Goal: Task Accomplishment & Management: Complete application form

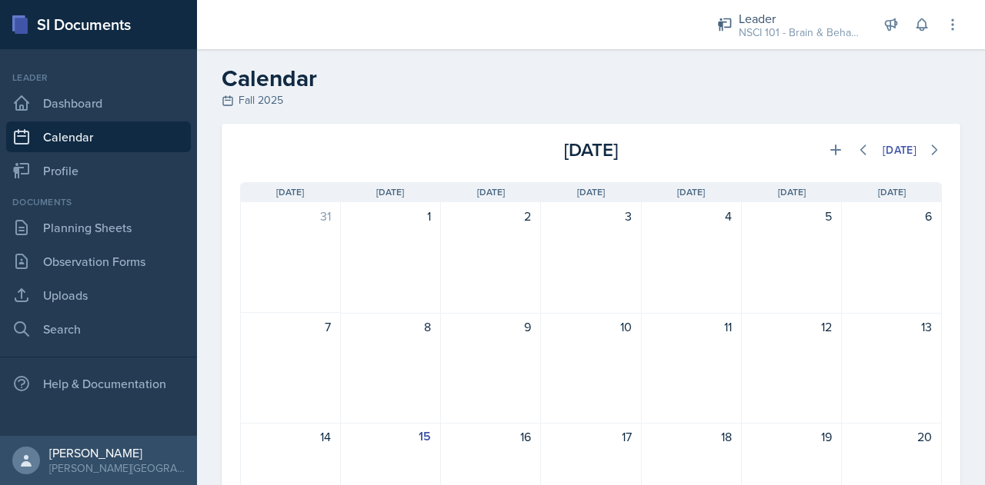
click at [57, 345] on nav "Leader Dashboard Calendar Profile Documents Planning Sheets Observation Forms U…" at bounding box center [98, 242] width 197 height 387
click at [59, 336] on link "Search" at bounding box center [98, 329] width 185 height 31
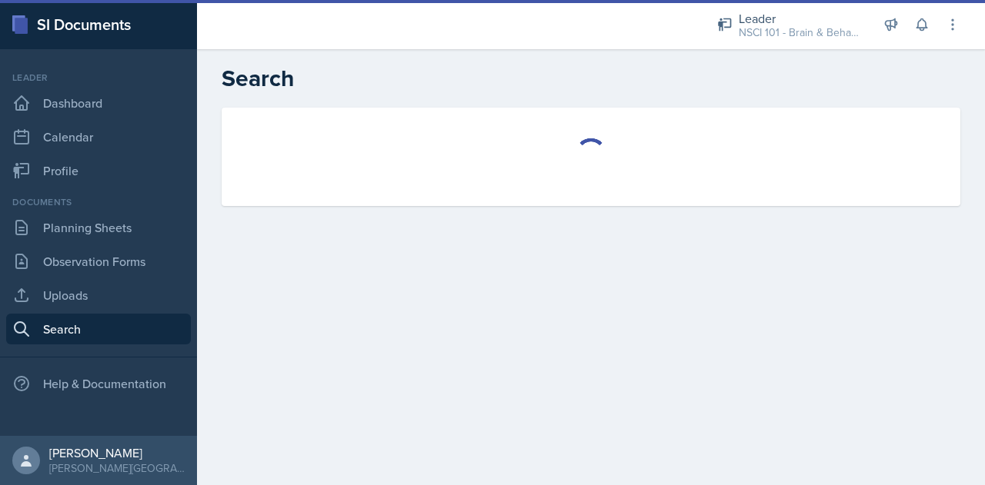
select select "all"
select select "1"
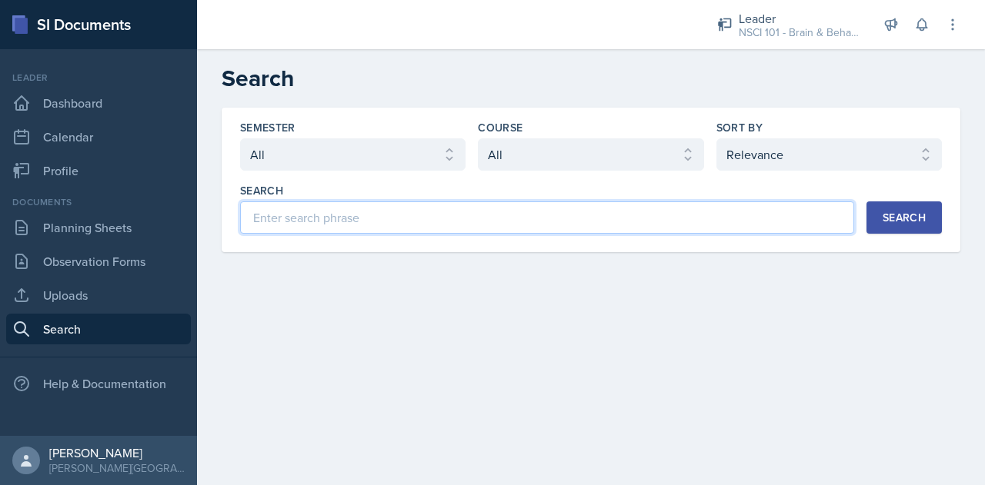
click at [368, 216] on input at bounding box center [547, 218] width 614 height 32
type input "Brain and Behavior"
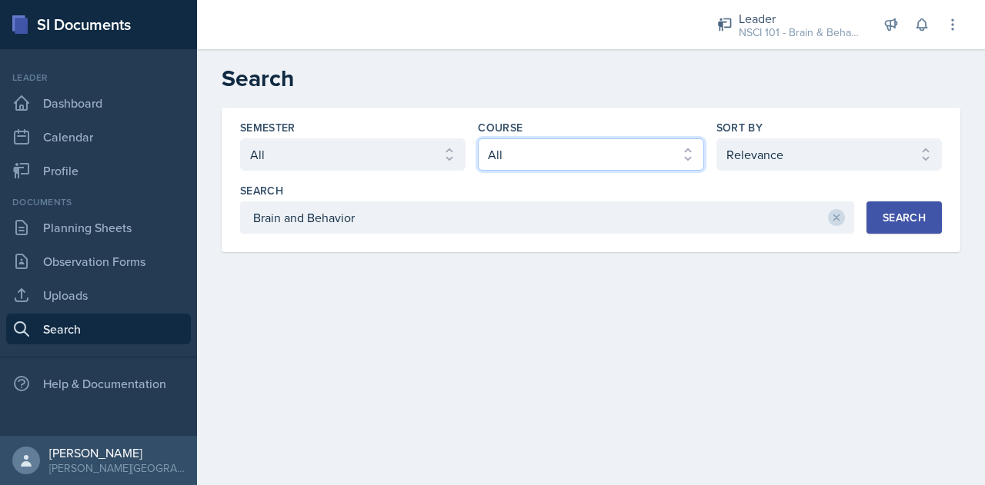
click at [675, 152] on select "Select course All ACCT 113 - Principles of Accounting I ACCT 213 - Intermediate…" at bounding box center [590, 154] width 225 height 32
select select "81bb374f-e51e-405f-8b12-8170eea9df7e"
click at [763, 318] on main "Search Semester Select semester All Fall 2025 SPRING 2025 Fall 2024 Spring 2024…" at bounding box center [591, 267] width 788 height 436
click at [889, 227] on button "Search" at bounding box center [903, 218] width 75 height 32
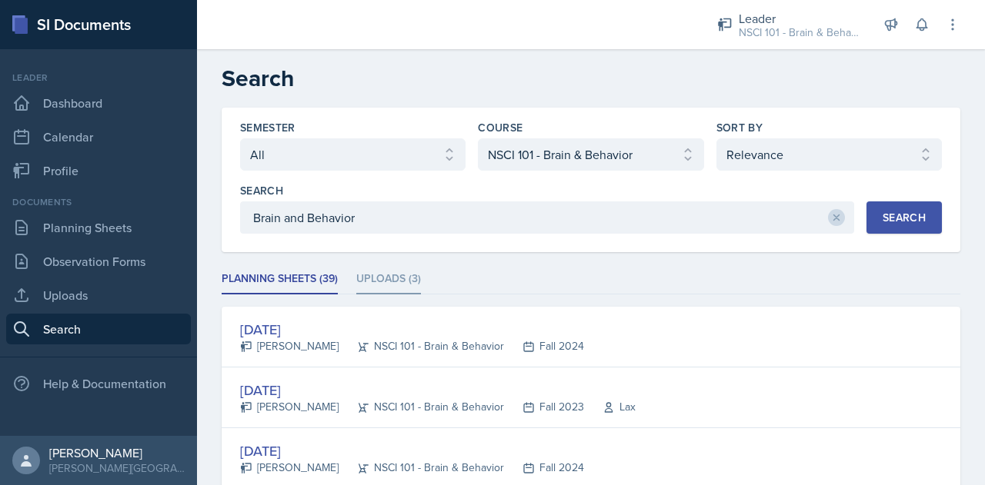
click at [390, 278] on li "Uploads (3)" at bounding box center [388, 280] width 65 height 30
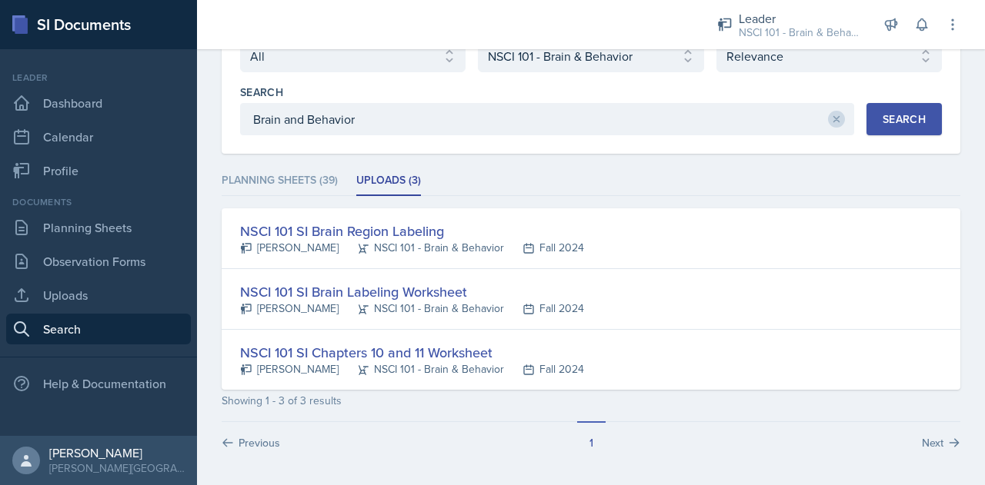
scroll to position [98, 0]
click at [280, 180] on li "Planning Sheets (39)" at bounding box center [280, 182] width 116 height 30
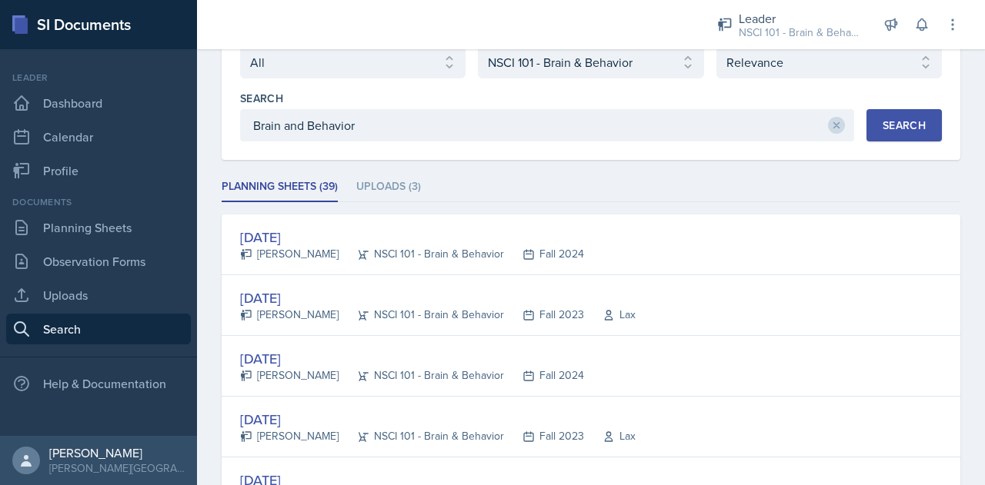
scroll to position [92, 0]
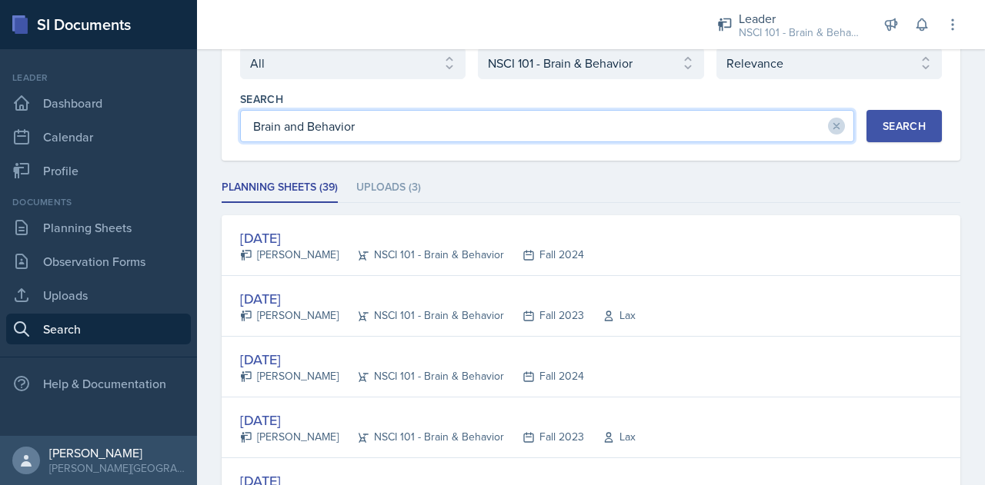
drag, startPoint x: 422, startPoint y: 112, endPoint x: 216, endPoint y: 132, distance: 207.0
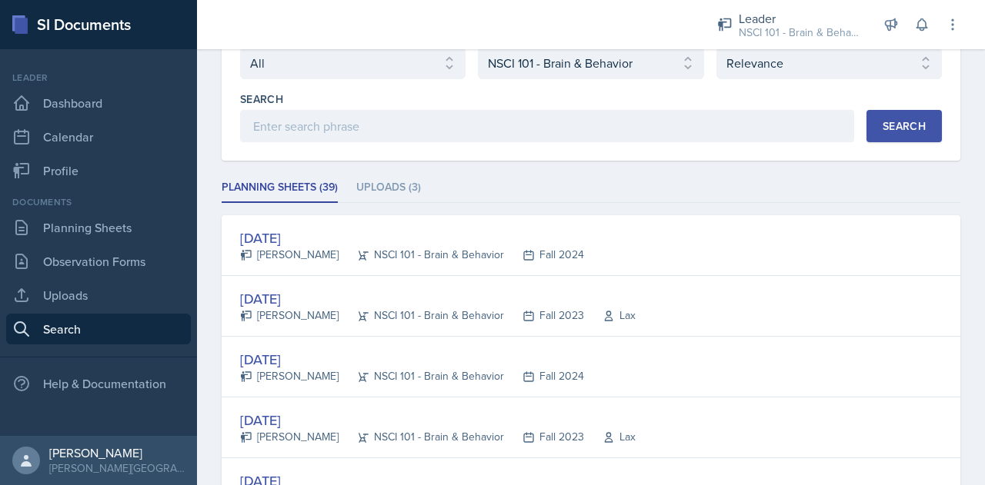
click at [898, 126] on div "Search" at bounding box center [903, 126] width 43 height 12
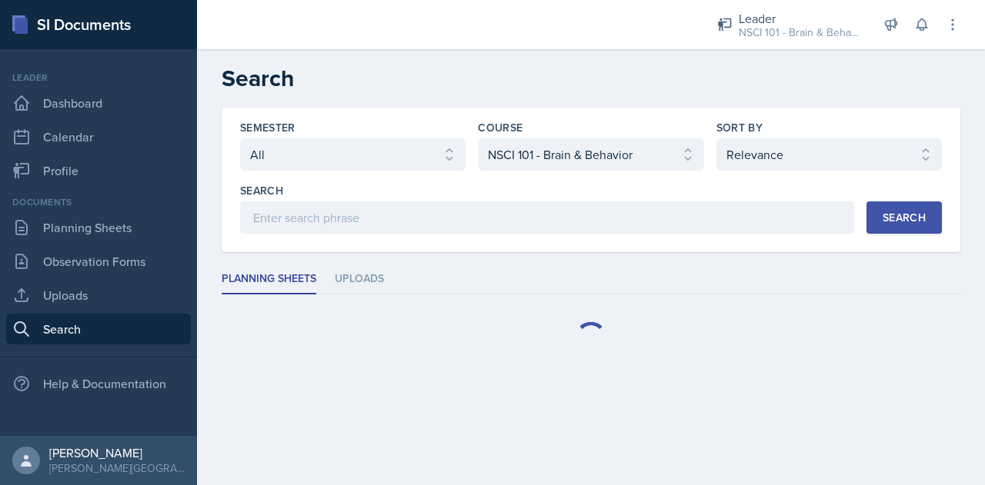
scroll to position [0, 0]
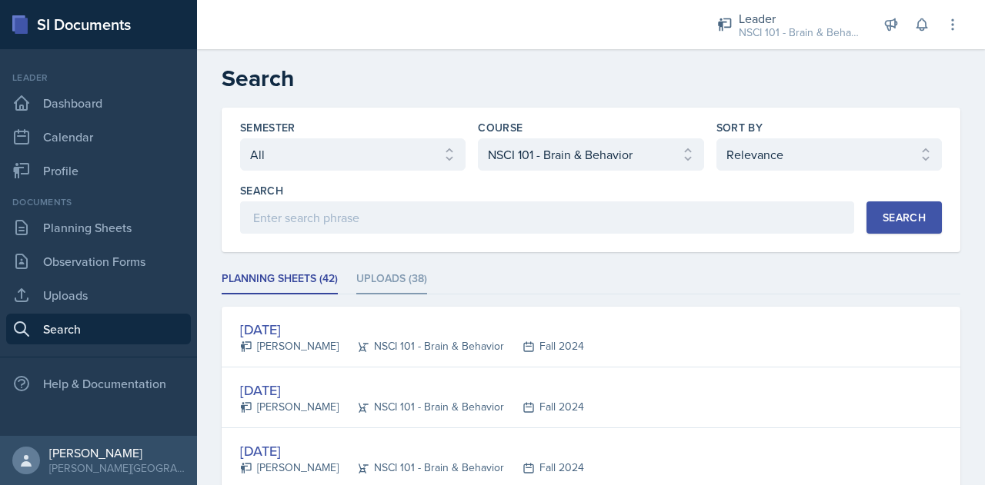
click at [378, 271] on li "Uploads (38)" at bounding box center [391, 280] width 71 height 30
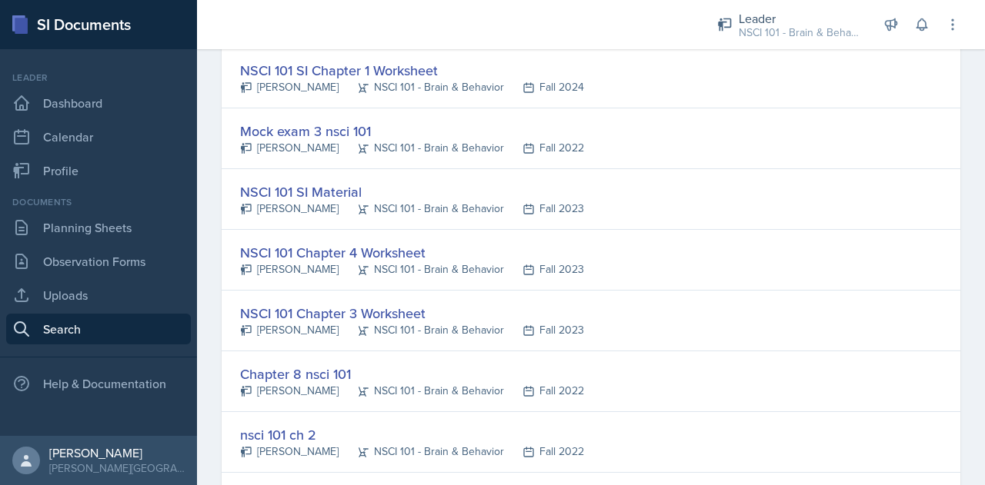
scroll to position [507, 0]
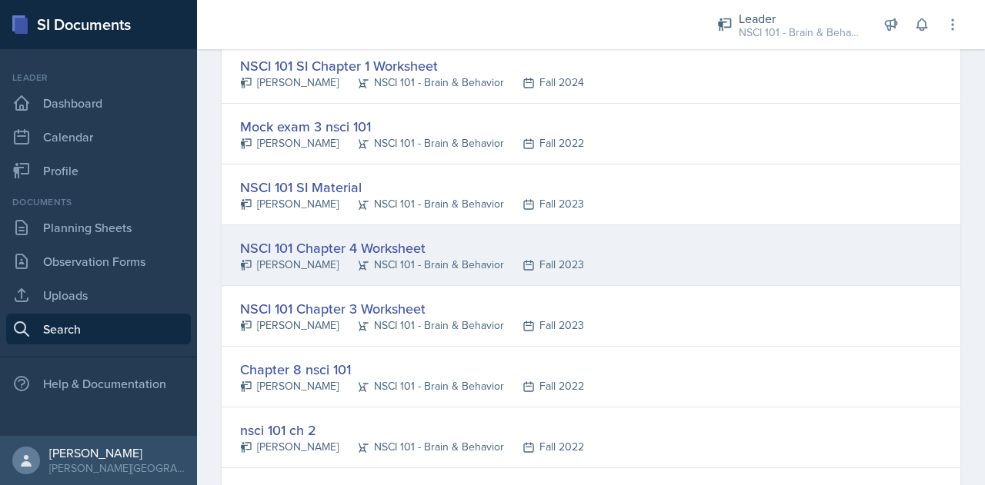
click at [398, 239] on div "NSCI 101 Chapter 4 Worksheet" at bounding box center [412, 248] width 344 height 21
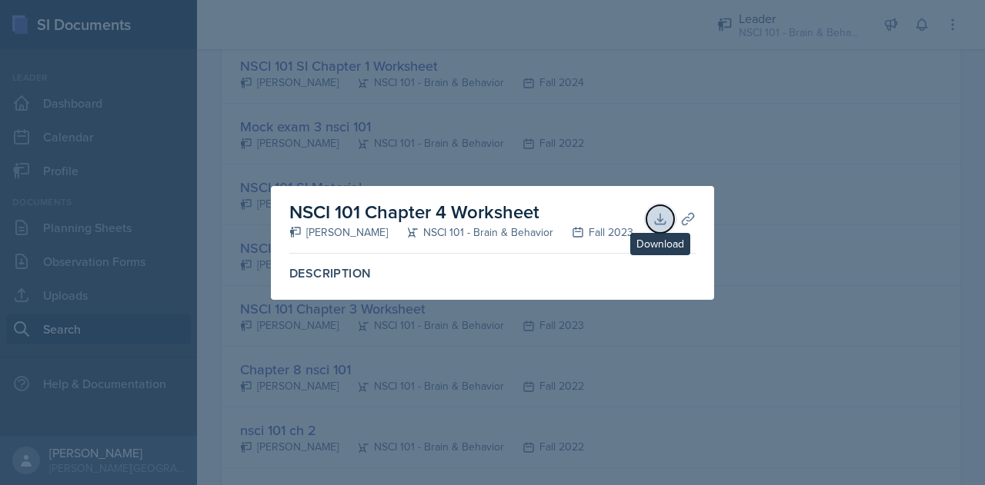
click at [655, 224] on icon at bounding box center [660, 219] width 10 height 10
click at [703, 108] on div at bounding box center [492, 242] width 985 height 485
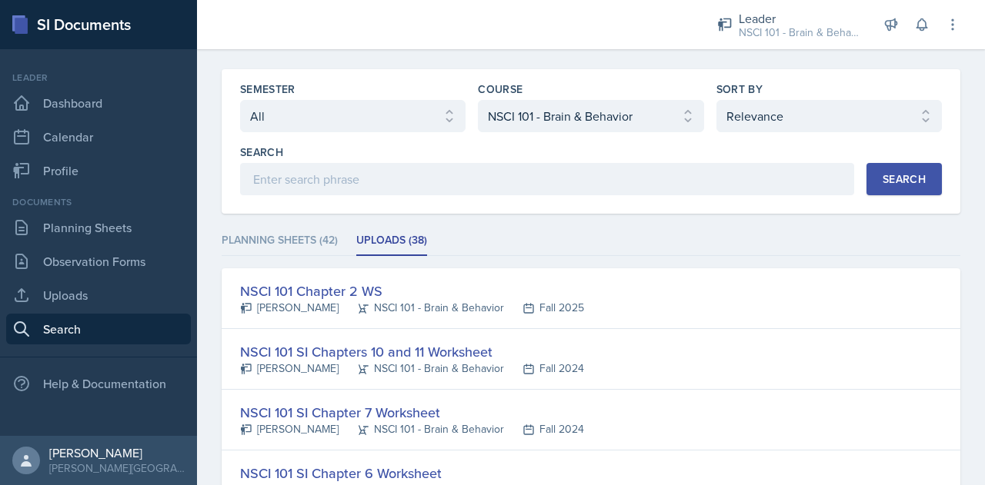
scroll to position [0, 0]
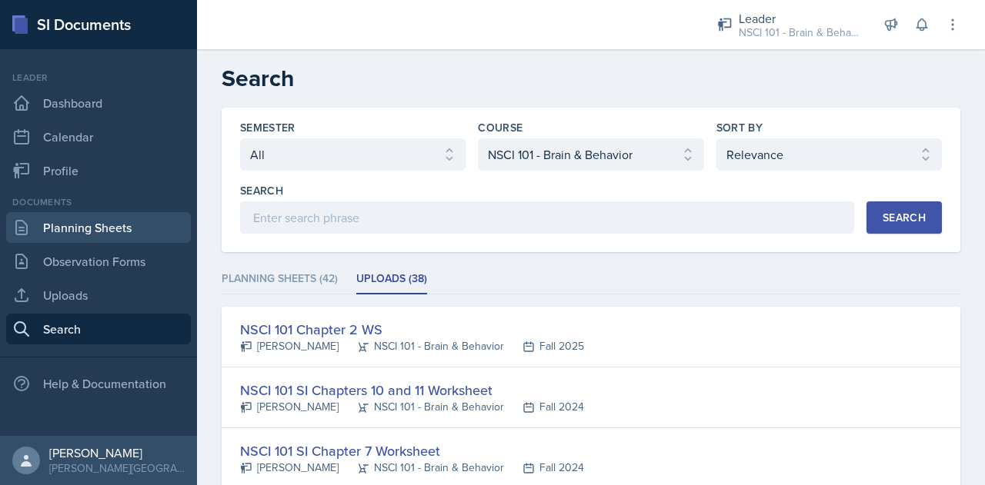
click at [123, 214] on link "Planning Sheets" at bounding box center [98, 227] width 185 height 31
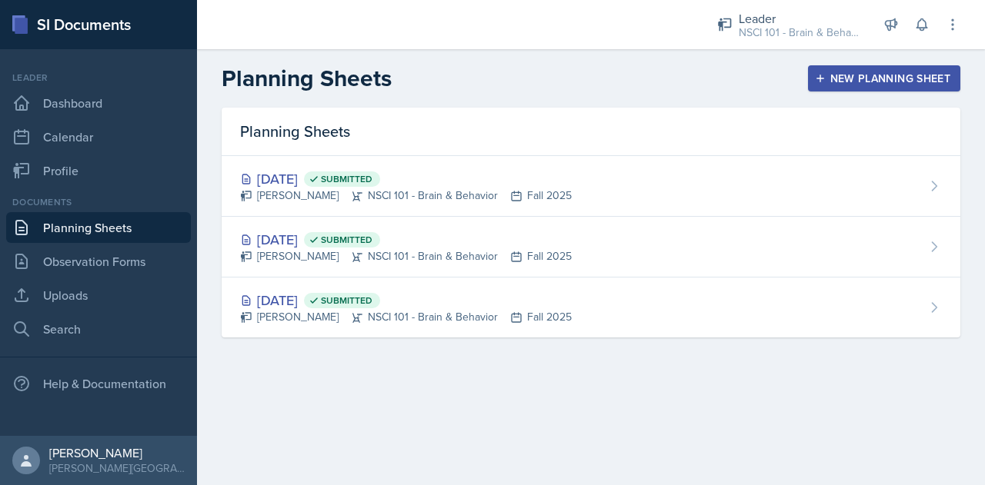
click at [848, 53] on header "Planning Sheets New Planning Sheet" at bounding box center [591, 78] width 788 height 58
click at [855, 79] on div "New Planning Sheet" at bounding box center [884, 78] width 132 height 12
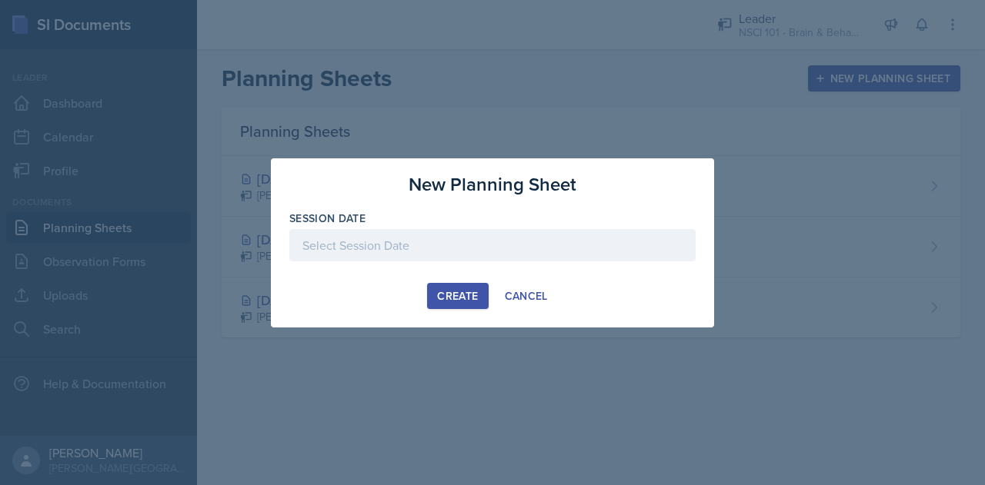
click at [426, 239] on div at bounding box center [492, 245] width 406 height 32
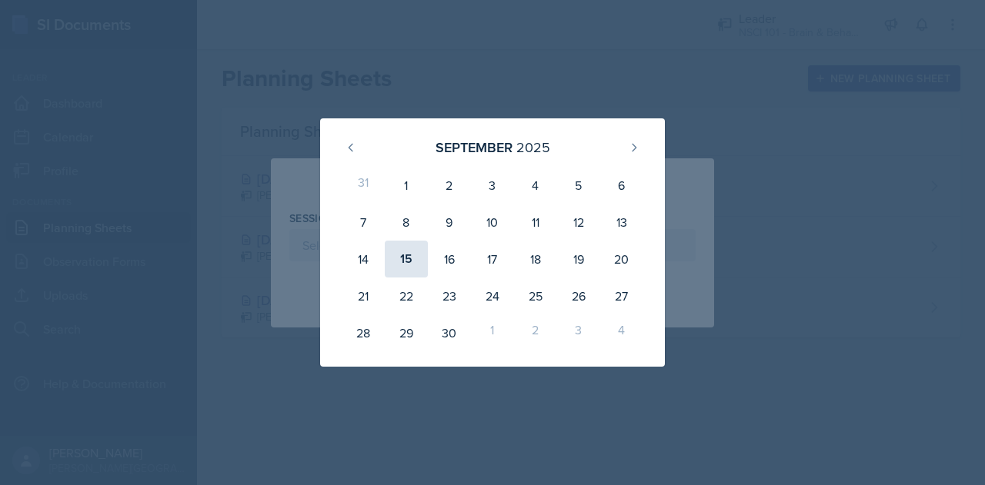
click at [411, 259] on div "15" at bounding box center [406, 259] width 43 height 37
type input "[DATE]"
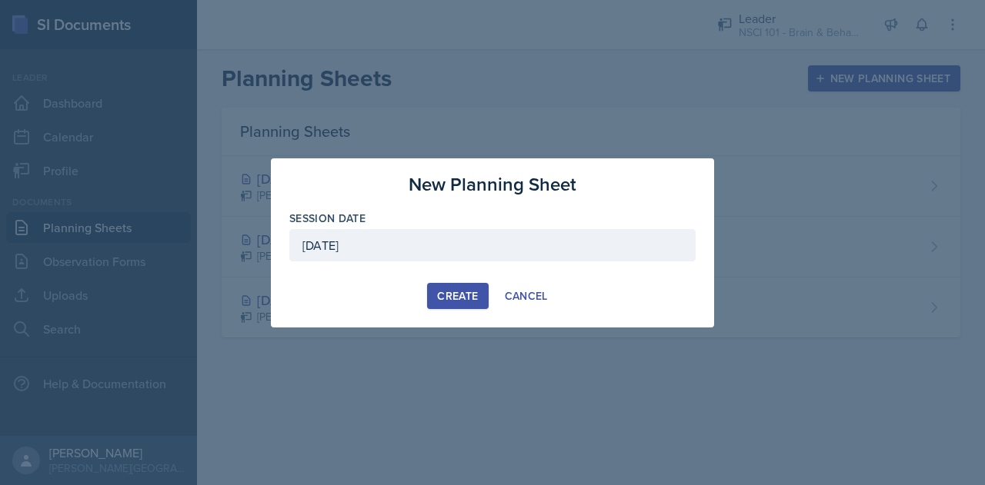
click at [465, 298] on div "Create" at bounding box center [457, 296] width 41 height 12
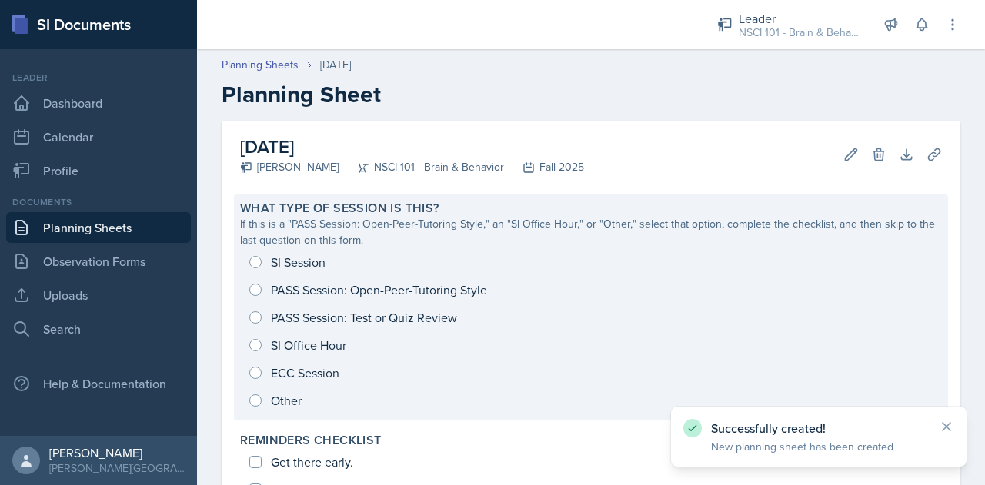
click at [322, 268] on div "SI Session PASS Session: Open-Peer-Tutoring Style PASS Session: Test or Quiz Re…" at bounding box center [590, 331] width 701 height 166
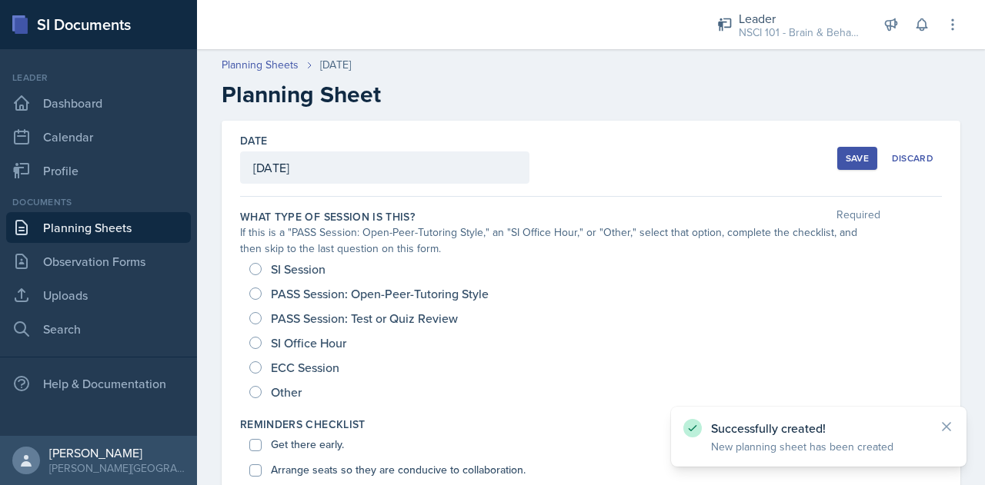
click at [298, 265] on span "SI Session" at bounding box center [298, 269] width 55 height 15
click at [262, 265] on input "SI Session" at bounding box center [255, 269] width 12 height 12
radio input "true"
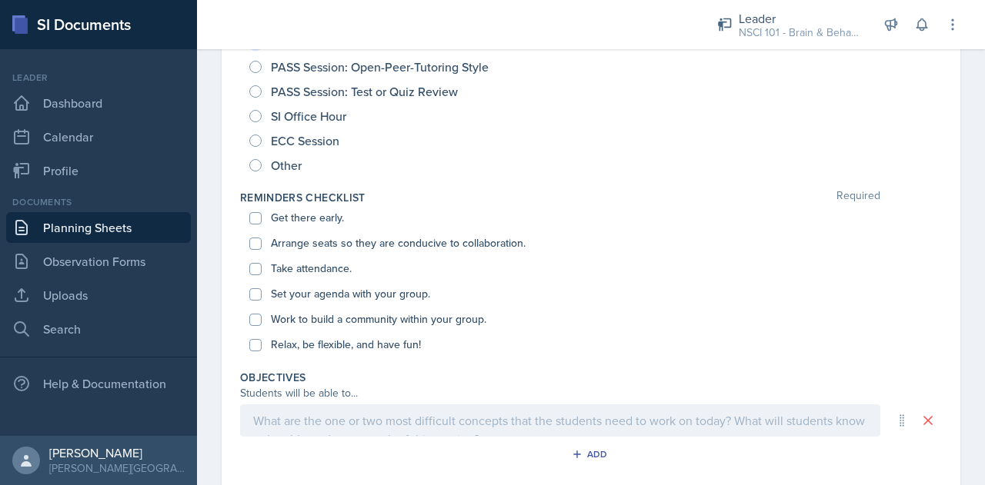
scroll to position [228, 0]
click at [300, 219] on label "Get there early." at bounding box center [307, 217] width 73 height 16
click at [262, 219] on input "Get there early." at bounding box center [255, 218] width 12 height 12
checkbox input "true"
click at [305, 241] on label "Arrange seats so they are conducive to collaboration." at bounding box center [398, 243] width 255 height 16
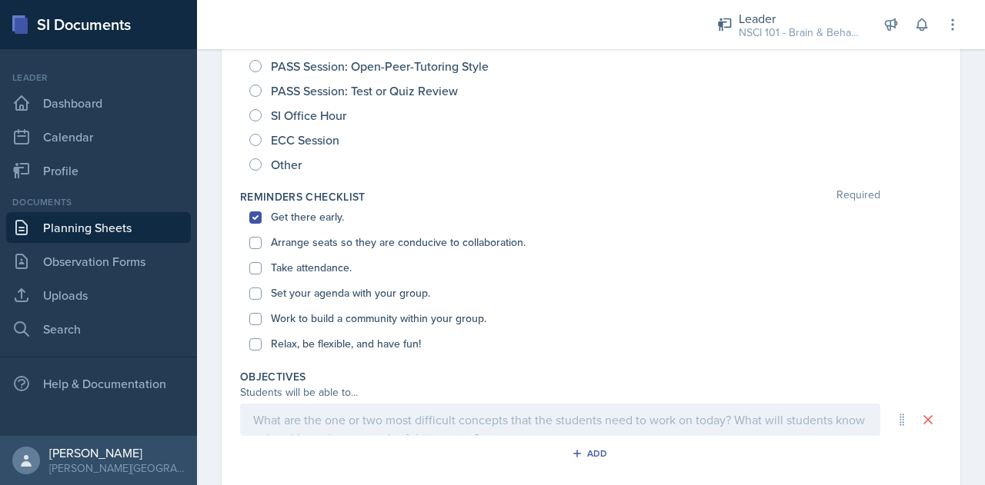
click at [262, 241] on input "Arrange seats so they are conducive to collaboration." at bounding box center [255, 243] width 12 height 12
checkbox input "true"
click at [306, 252] on div "Arrange seats so they are conducive to collaboration." at bounding box center [590, 242] width 683 height 25
click at [309, 267] on label "Take attendance." at bounding box center [311, 268] width 81 height 16
click at [262, 267] on input "Take attendance." at bounding box center [255, 268] width 12 height 12
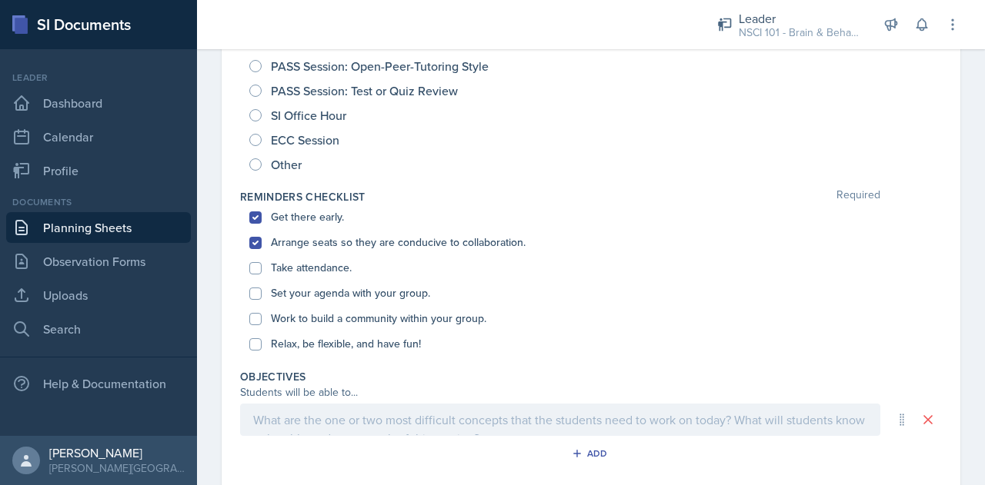
checkbox input "true"
click at [312, 297] on label "Set your agenda with your group." at bounding box center [350, 293] width 159 height 16
click at [262, 297] on input "Set your agenda with your group." at bounding box center [255, 294] width 12 height 12
checkbox input "true"
click at [313, 322] on label "Work to build a community within your group." at bounding box center [378, 319] width 215 height 16
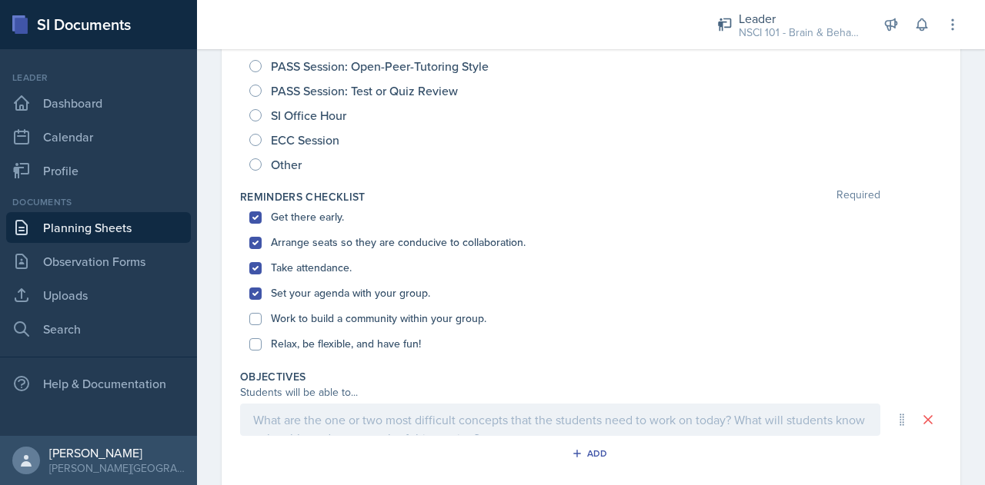
click at [262, 322] on input "Work to build a community within your group." at bounding box center [255, 319] width 12 height 12
checkbox input "true"
click at [315, 332] on div "Relax, be flexible, and have fun!" at bounding box center [590, 344] width 683 height 25
click at [317, 350] on label "Relax, be flexible, and have fun!" at bounding box center [346, 344] width 150 height 16
click at [262, 350] on input "Relax, be flexible, and have fun!" at bounding box center [255, 344] width 12 height 12
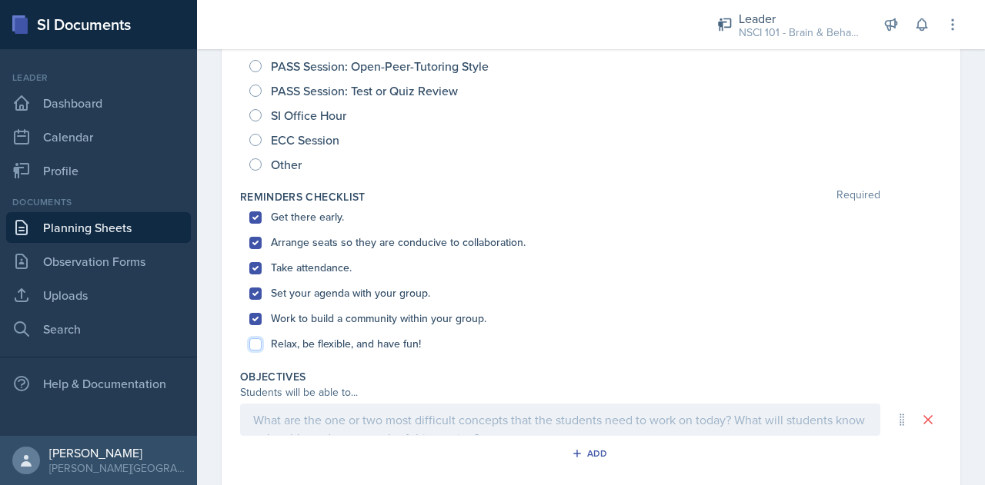
checkbox input "true"
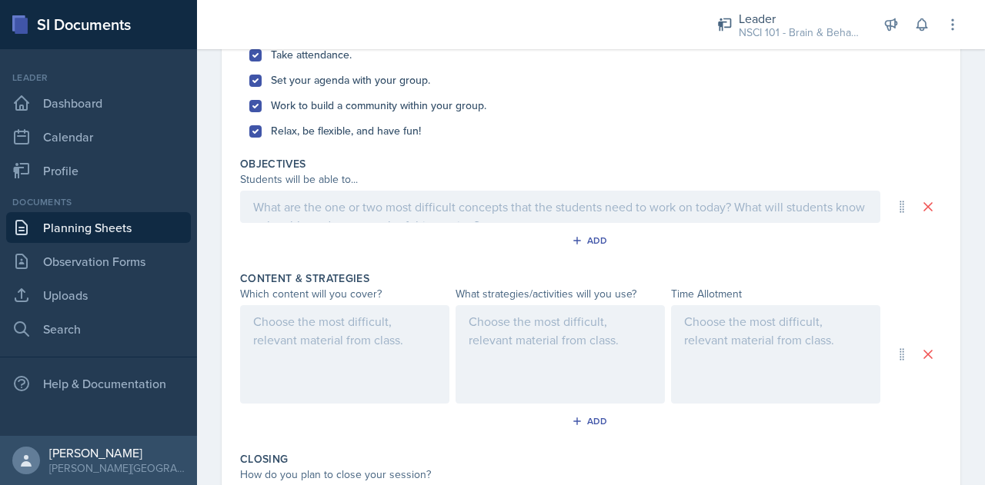
scroll to position [468, 0]
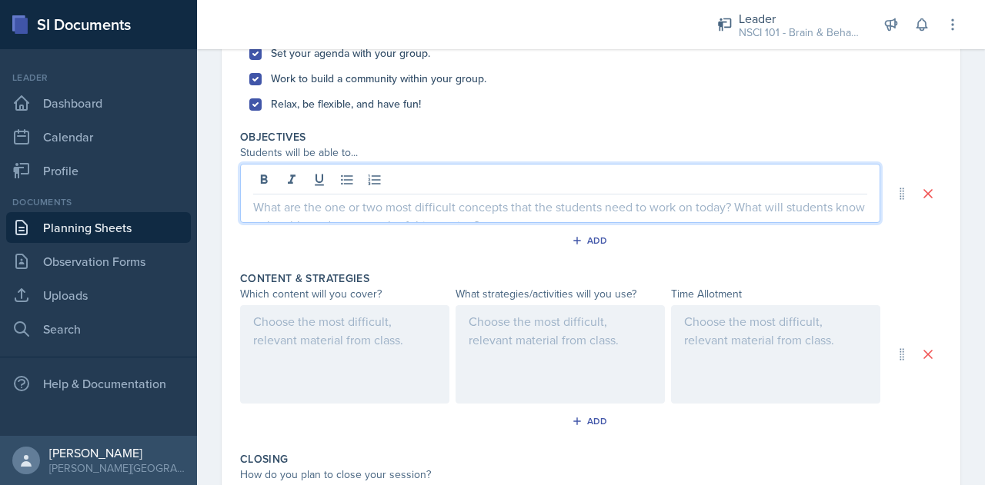
click at [430, 210] on p at bounding box center [560, 207] width 614 height 18
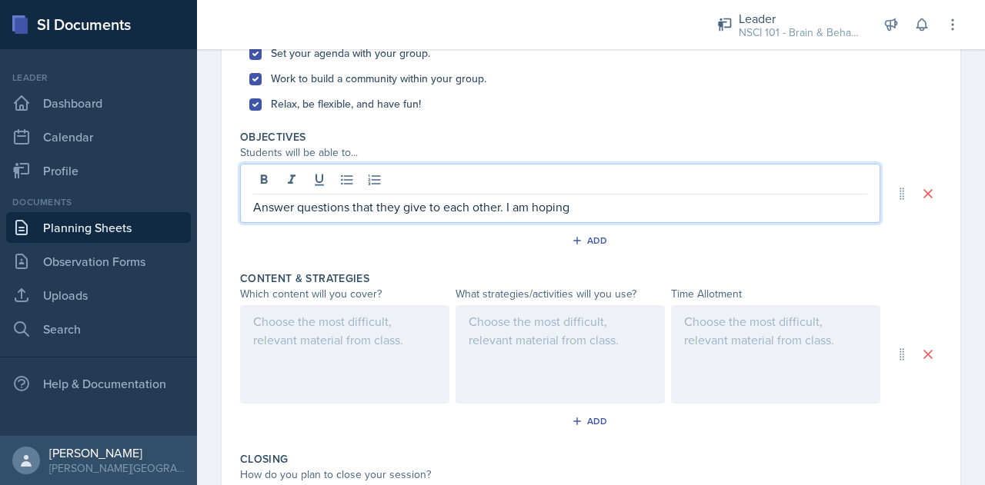
drag, startPoint x: 571, startPoint y: 210, endPoint x: 248, endPoint y: 202, distance: 322.4
click at [248, 202] on div "Answer questions that they give to each other. I am hoping" at bounding box center [560, 193] width 640 height 59
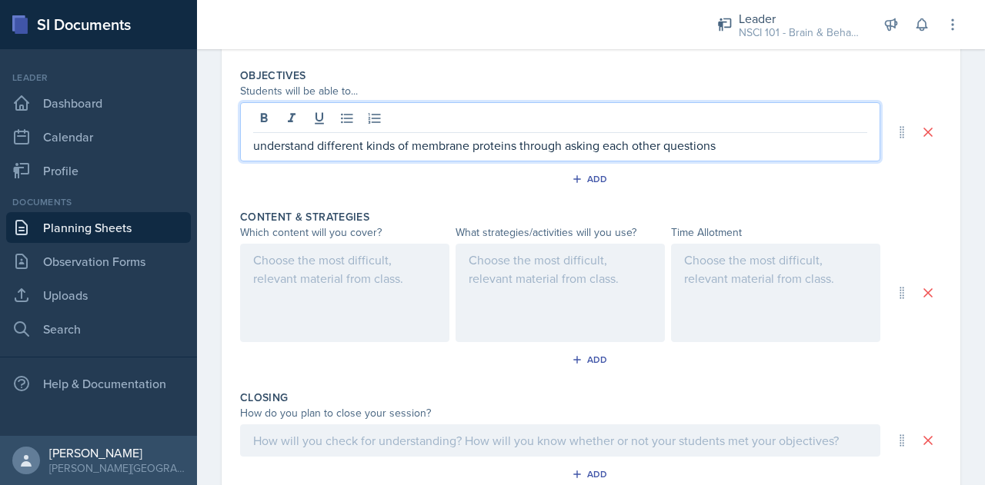
scroll to position [538, 0]
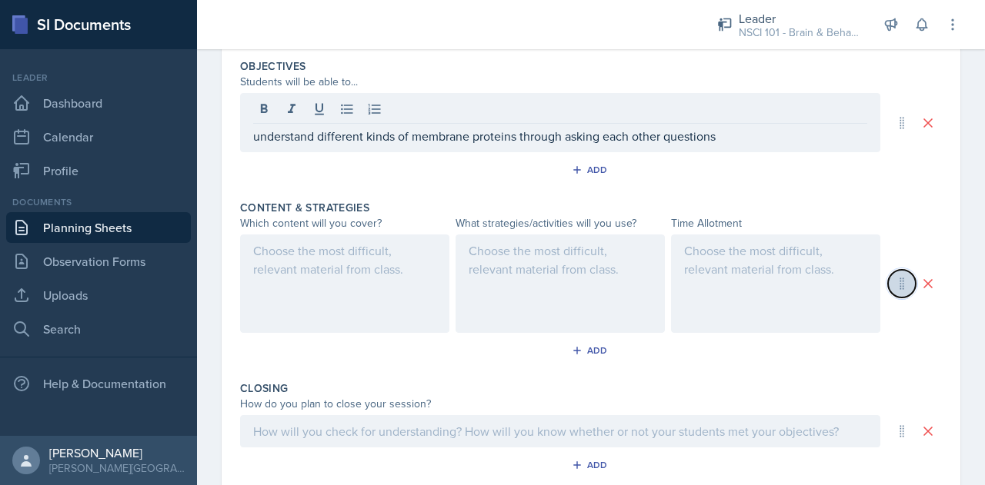
click at [894, 279] on icon at bounding box center [901, 283] width 15 height 15
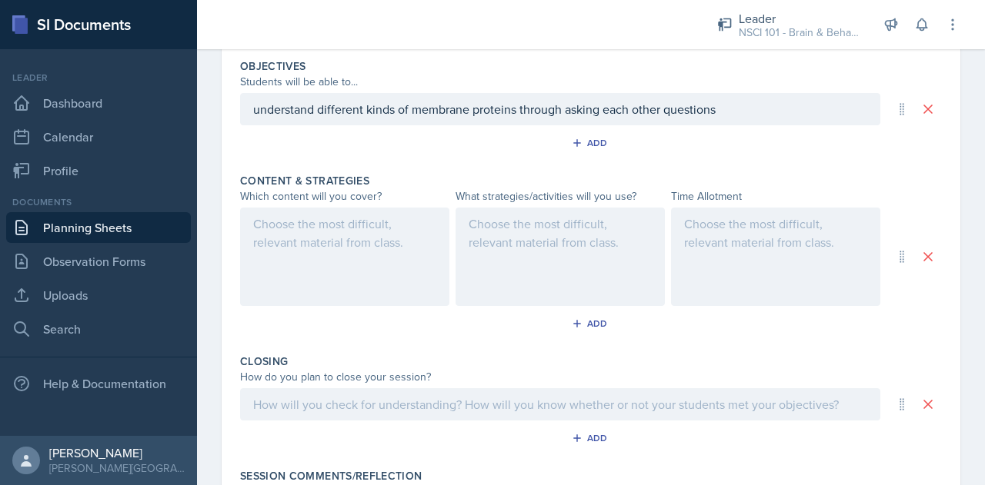
click at [382, 252] on div at bounding box center [344, 257] width 209 height 98
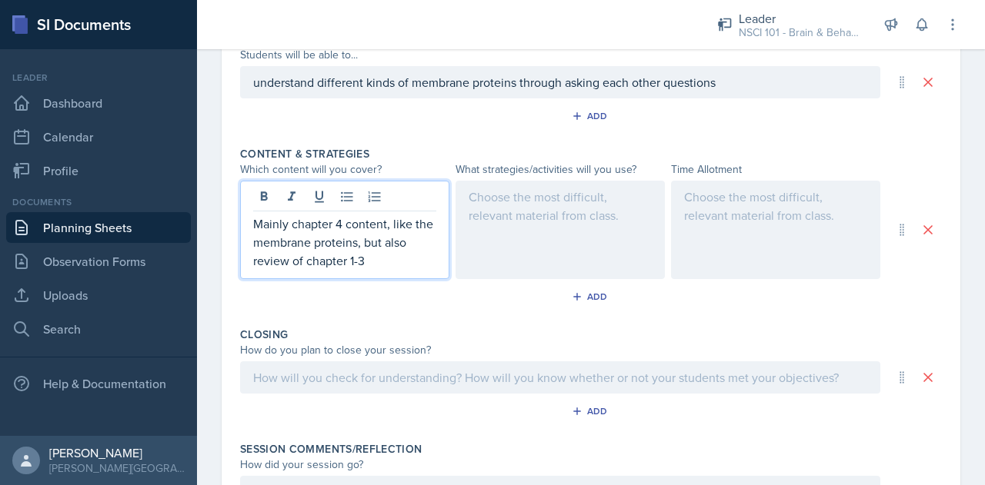
click at [414, 245] on p "Mainly chapter 4 content, like the membrane proteins, but also review of chapte…" at bounding box center [344, 242] width 183 height 55
click at [418, 261] on p "Mainly chapter 4 content, like the membrane proteins, but also minor review of …" at bounding box center [344, 242] width 183 height 55
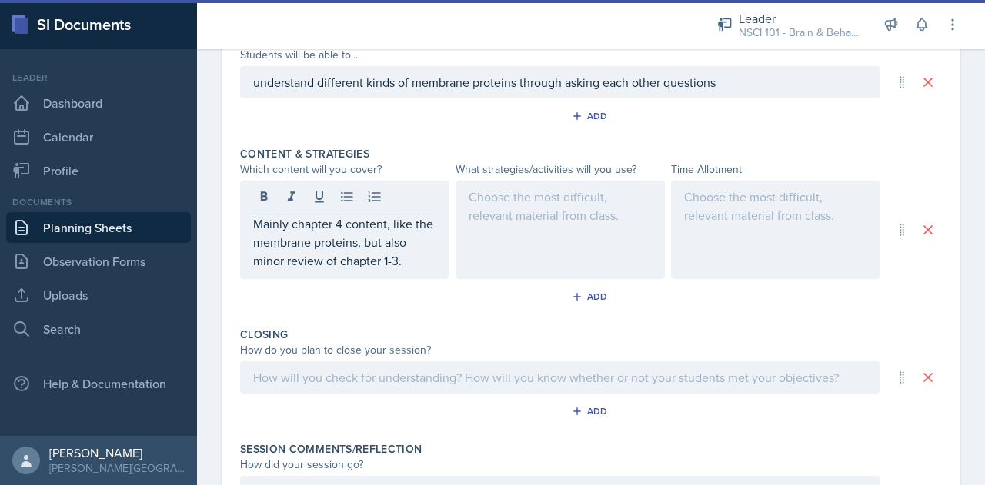
click at [525, 248] on div at bounding box center [559, 230] width 209 height 98
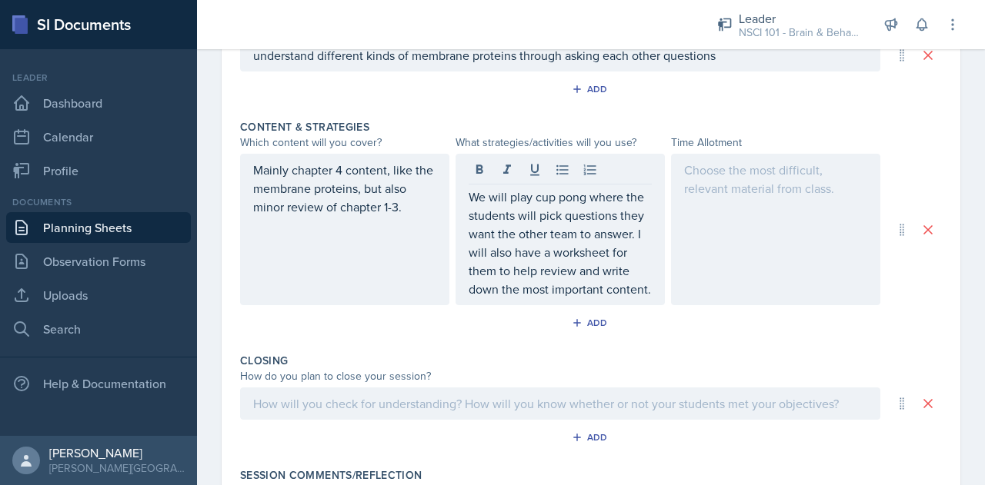
click at [726, 216] on div at bounding box center [775, 230] width 209 height 152
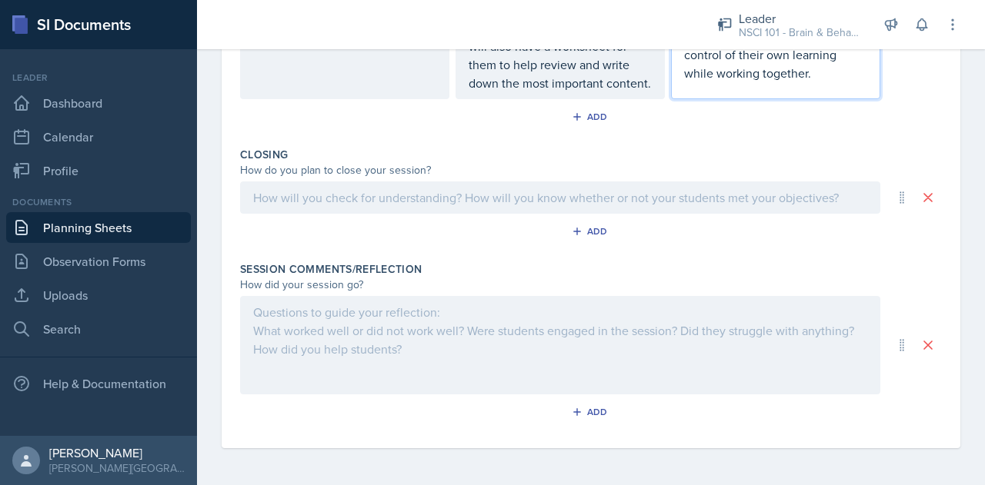
click at [468, 201] on p at bounding box center [560, 197] width 614 height 18
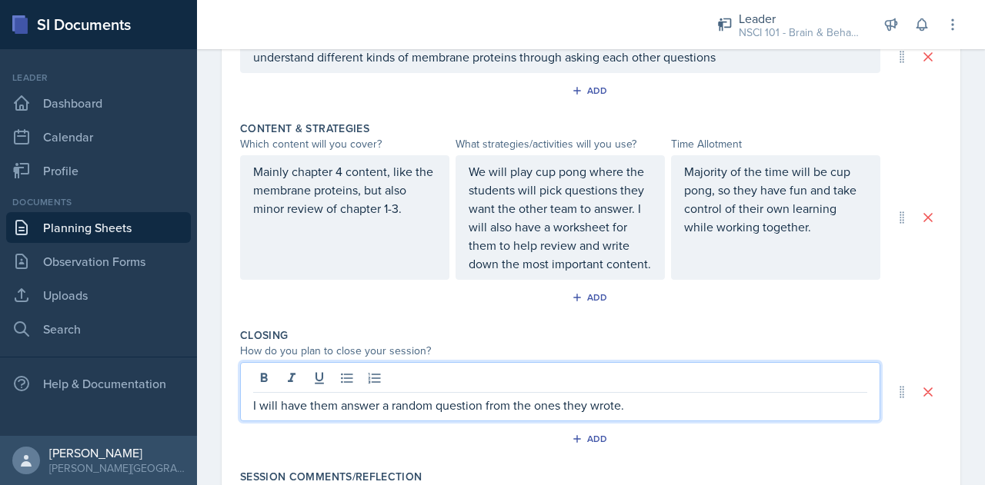
scroll to position [591, 0]
click at [582, 304] on div "Add" at bounding box center [591, 298] width 33 height 12
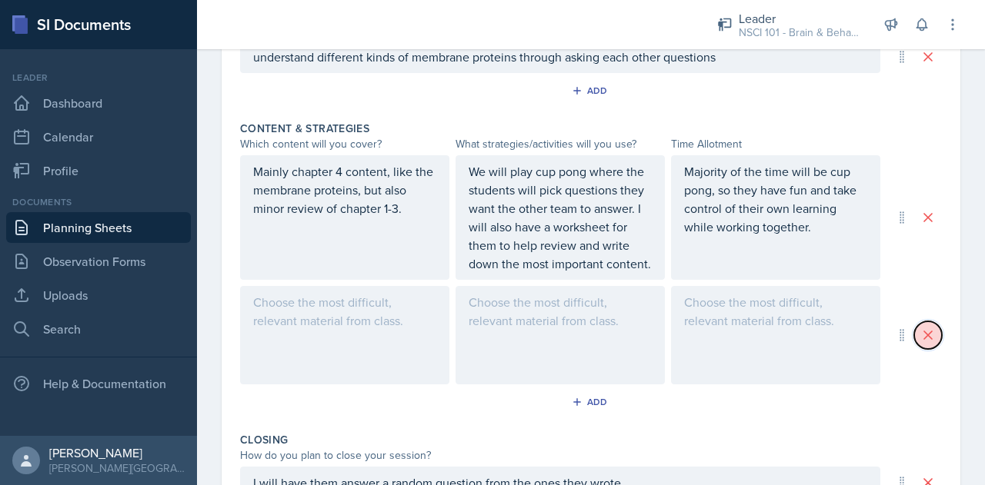
click at [920, 343] on icon at bounding box center [927, 335] width 15 height 15
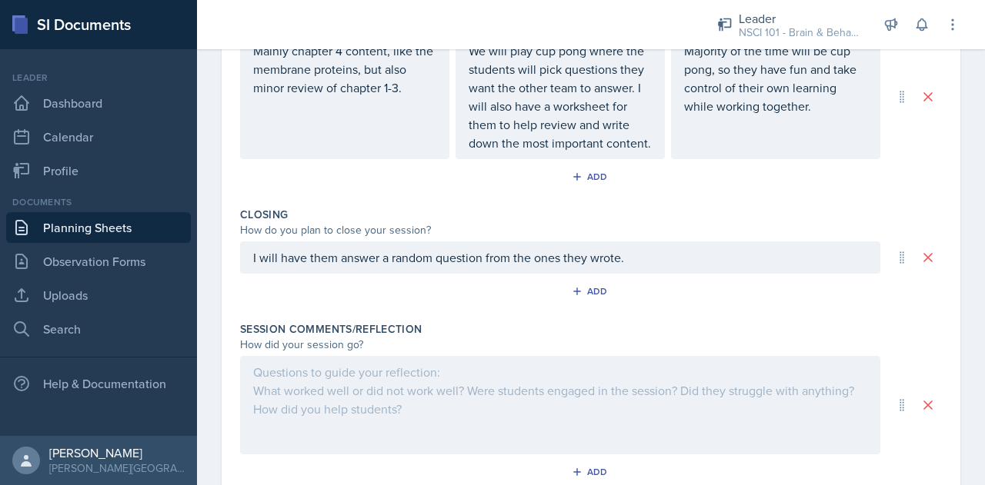
scroll to position [785, 0]
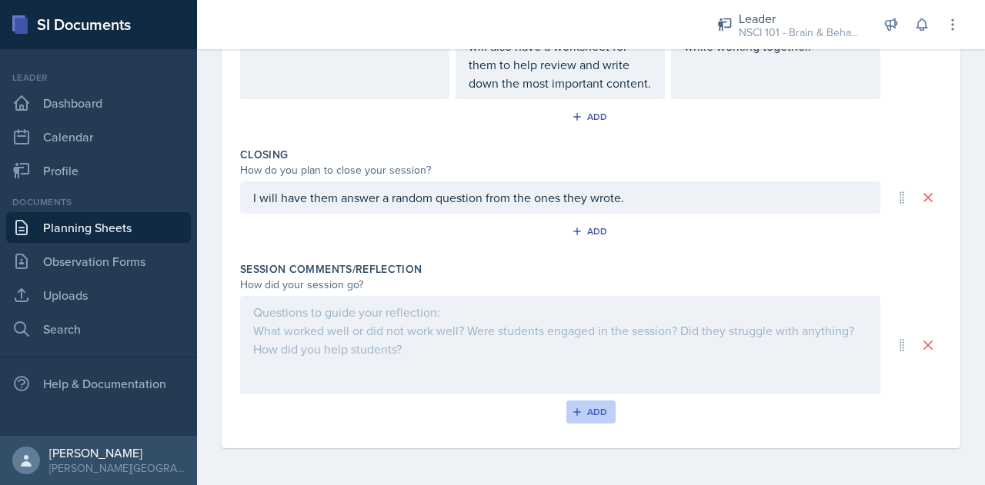
click at [575, 416] on icon "button" at bounding box center [577, 412] width 11 height 11
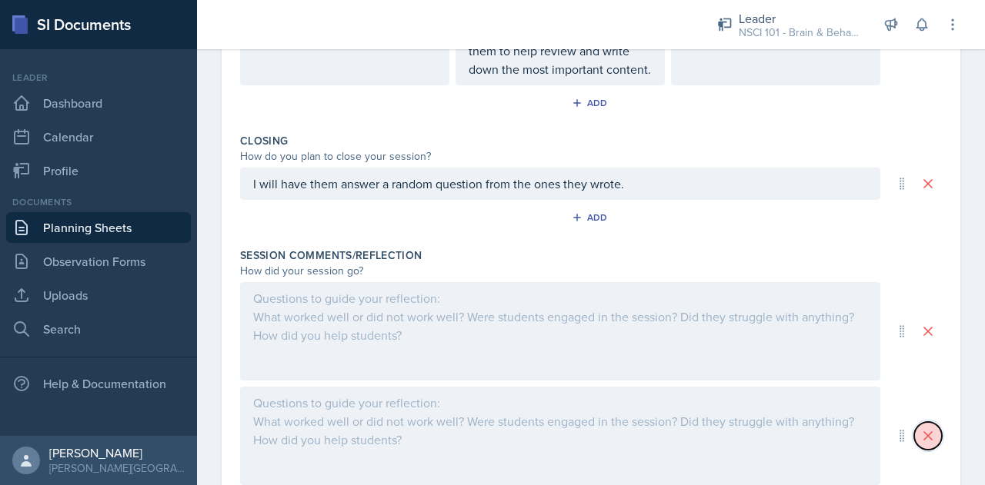
click at [924, 440] on icon at bounding box center [928, 436] width 8 height 8
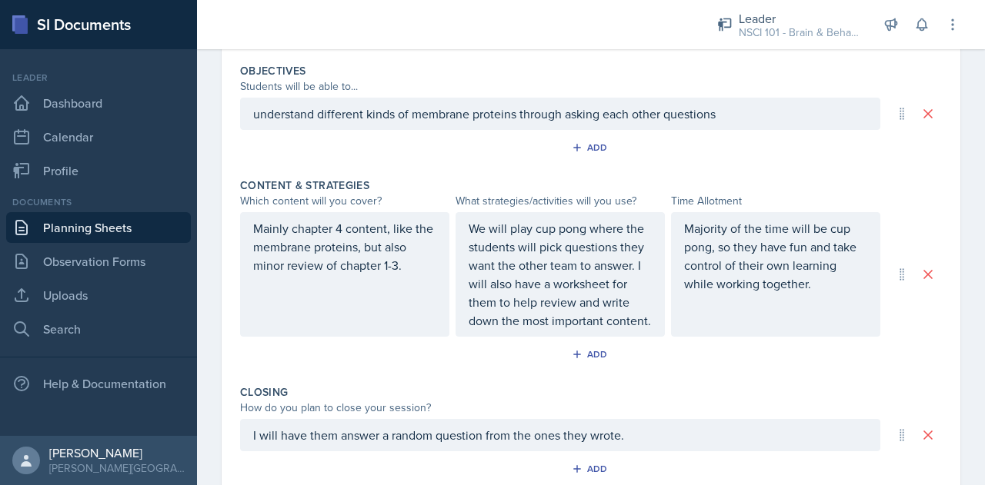
scroll to position [529, 0]
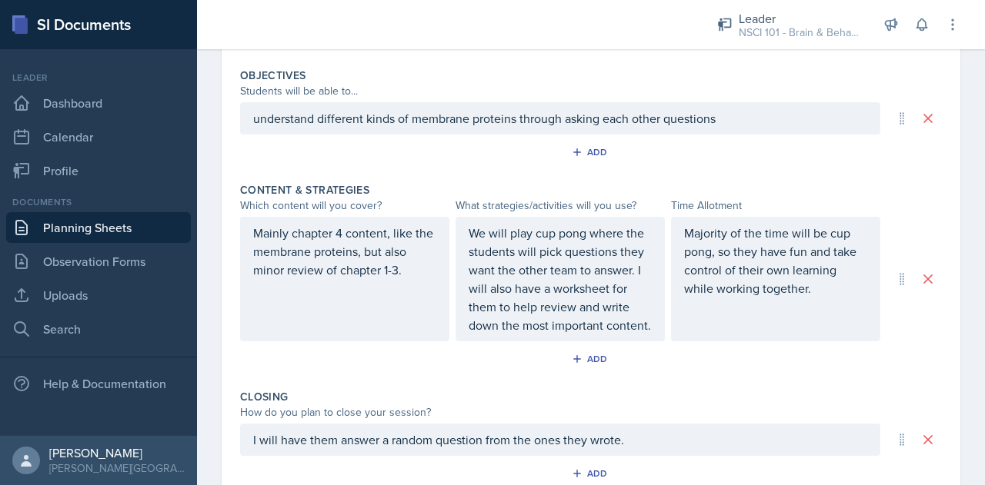
click at [336, 315] on div "Mainly chapter 4 content, like the membrane proteins, but also minor review of …" at bounding box center [344, 279] width 209 height 125
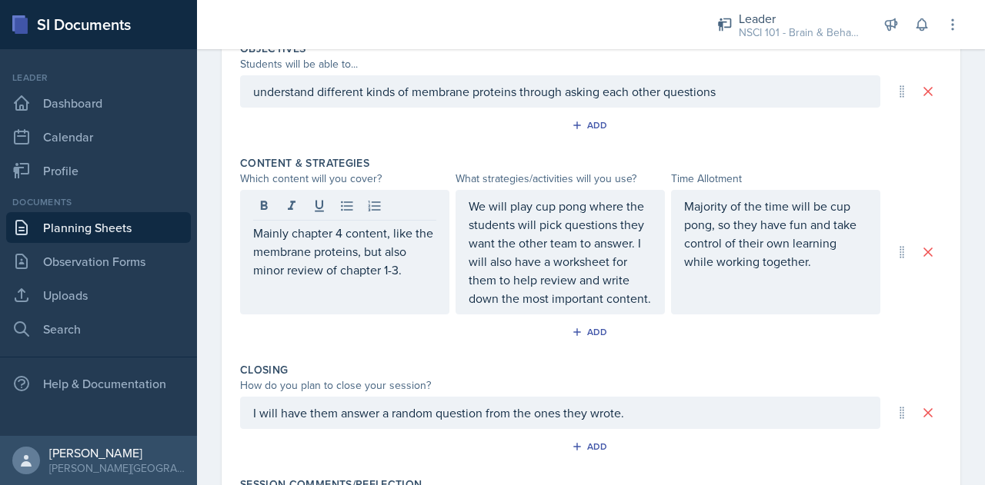
drag, startPoint x: 289, startPoint y: 312, endPoint x: 691, endPoint y: 299, distance: 401.7
click at [691, 299] on div "Majority of the time will be cup pong, so they have fun and take control of the…" at bounding box center [775, 252] width 209 height 125
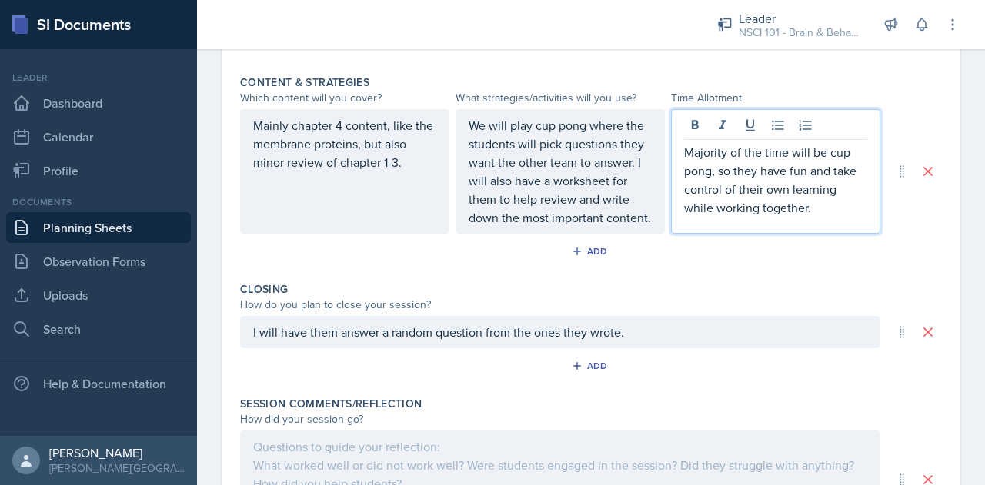
scroll to position [663, 0]
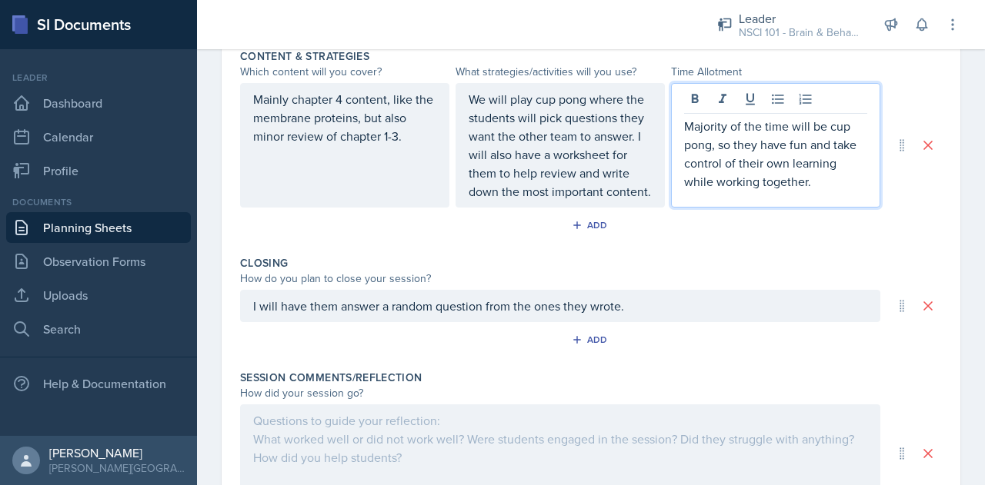
click at [414, 145] on p "Mainly chapter 4 content, like the membrane proteins, but also minor review of …" at bounding box center [344, 117] width 183 height 55
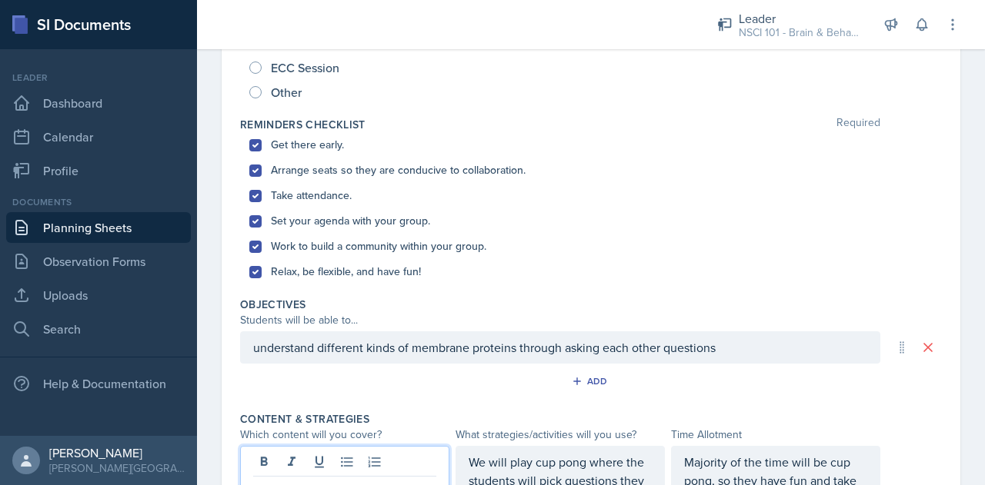
scroll to position [297, 0]
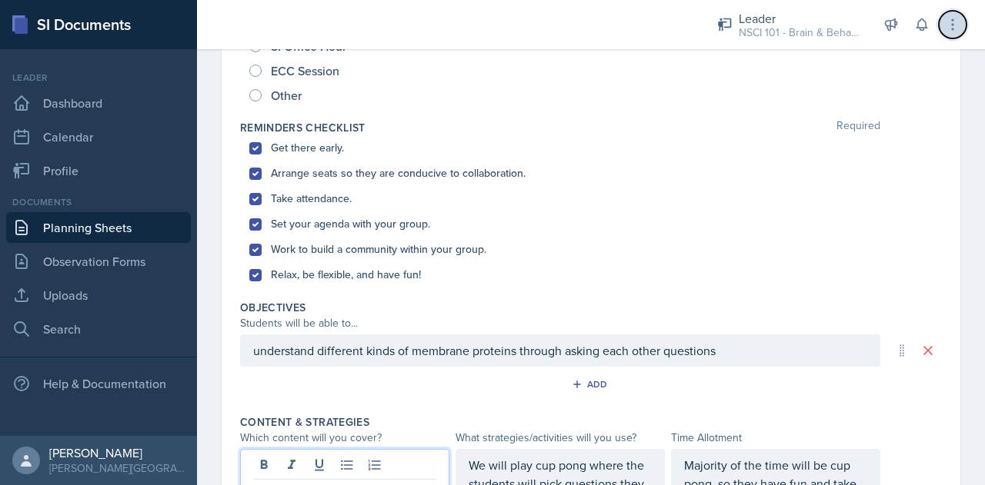
click at [948, 19] on icon at bounding box center [952, 24] width 15 height 15
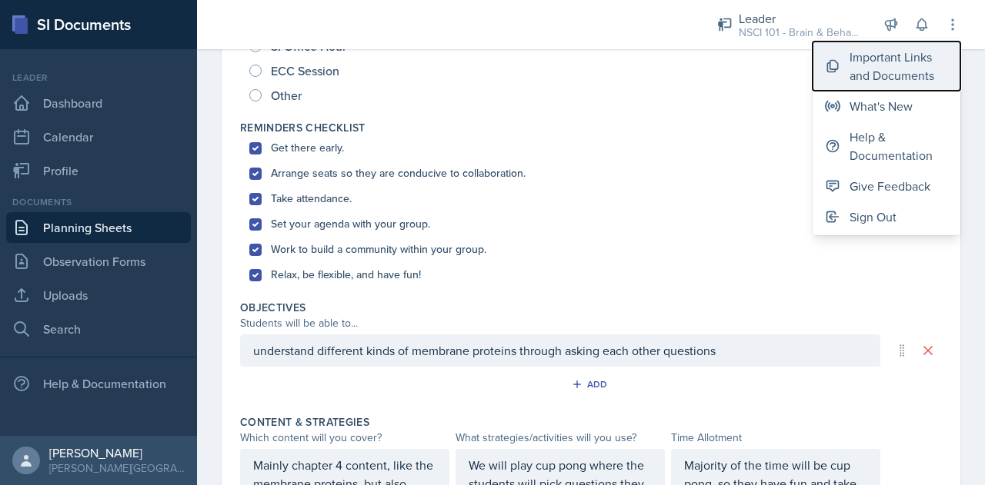
click at [857, 68] on div "Important Links and Documents" at bounding box center [898, 66] width 98 height 37
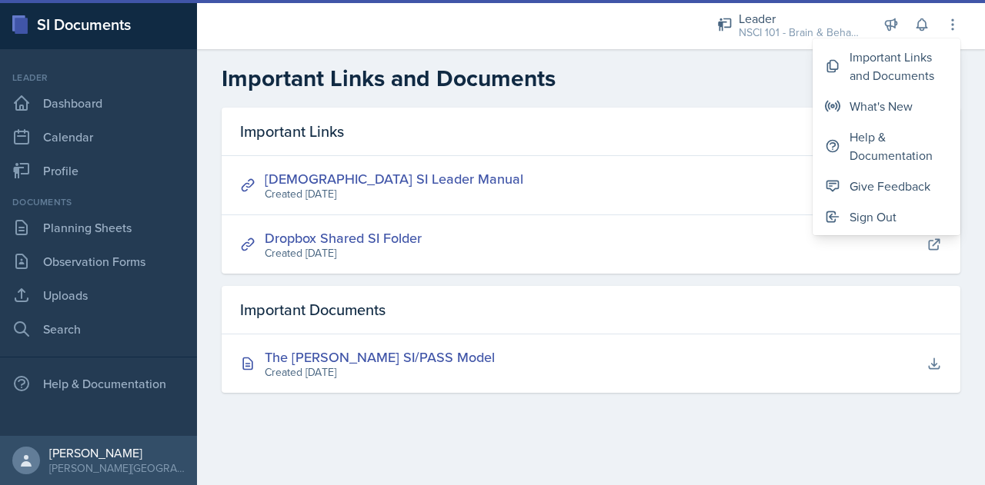
click at [480, 445] on main "Important Links and Documents Important Links UKMC SI Leader Manual Created [DA…" at bounding box center [591, 267] width 788 height 436
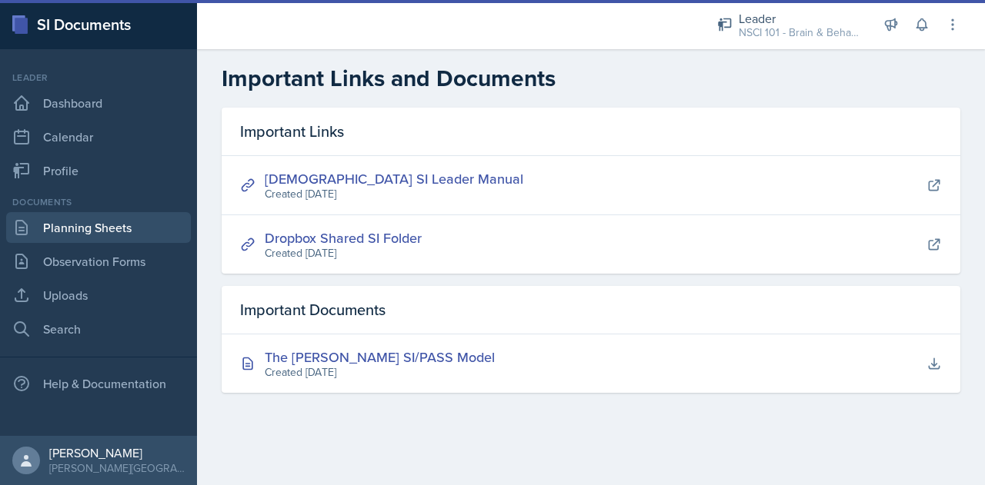
click at [98, 222] on link "Planning Sheets" at bounding box center [98, 227] width 185 height 31
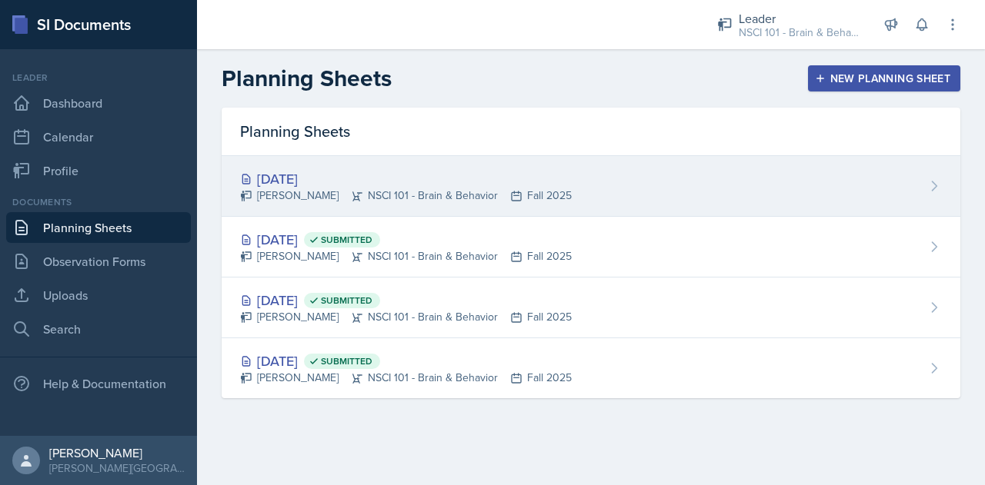
click at [469, 185] on div "[DATE]" at bounding box center [406, 178] width 332 height 21
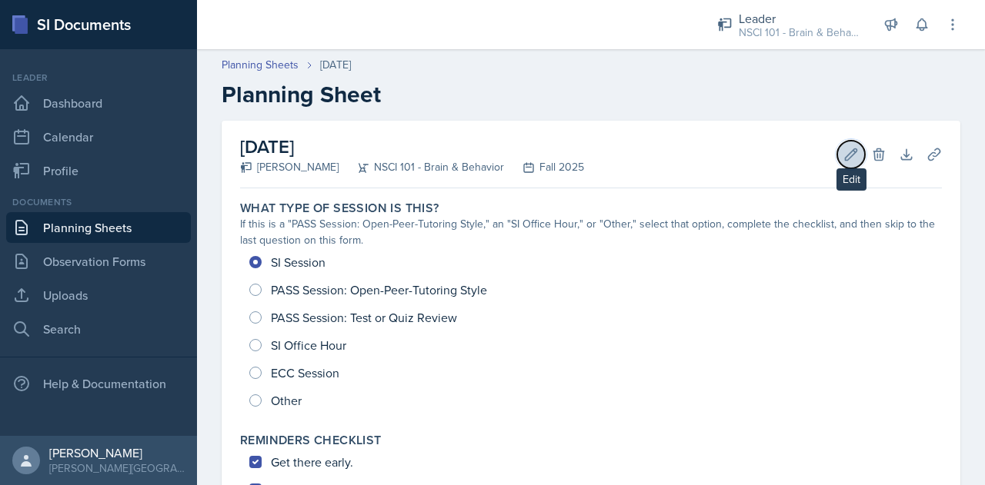
click at [837, 155] on button "Edit" at bounding box center [851, 155] width 28 height 28
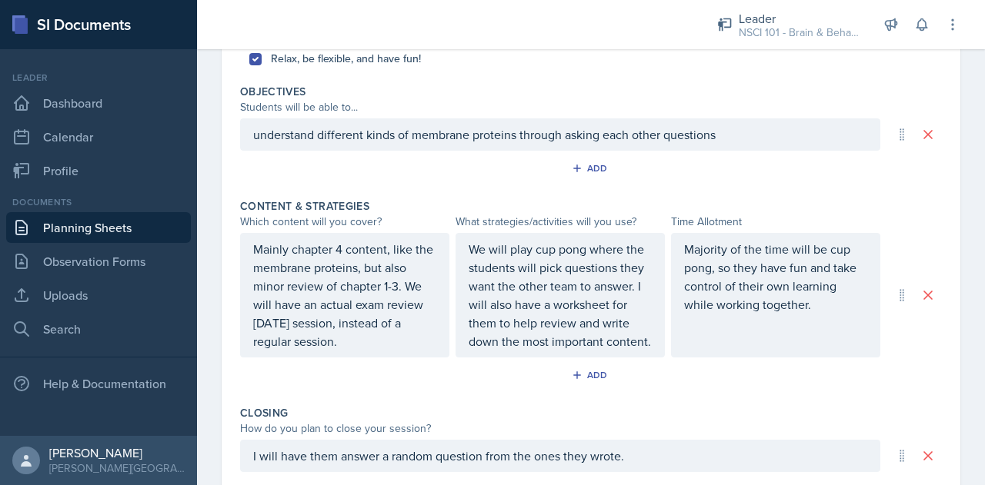
scroll to position [512, 0]
click at [734, 146] on div "understand different kinds of membrane proteins through asking each other quest…" at bounding box center [560, 136] width 640 height 32
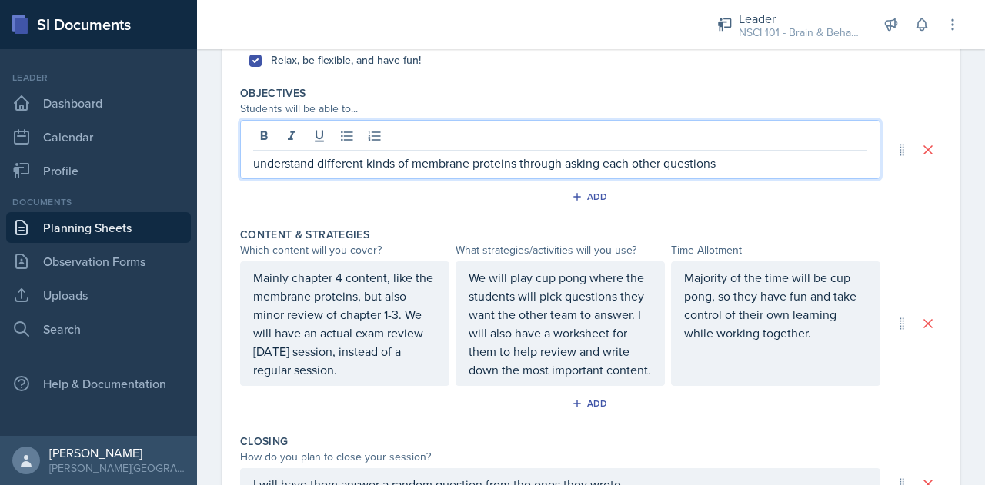
scroll to position [538, 0]
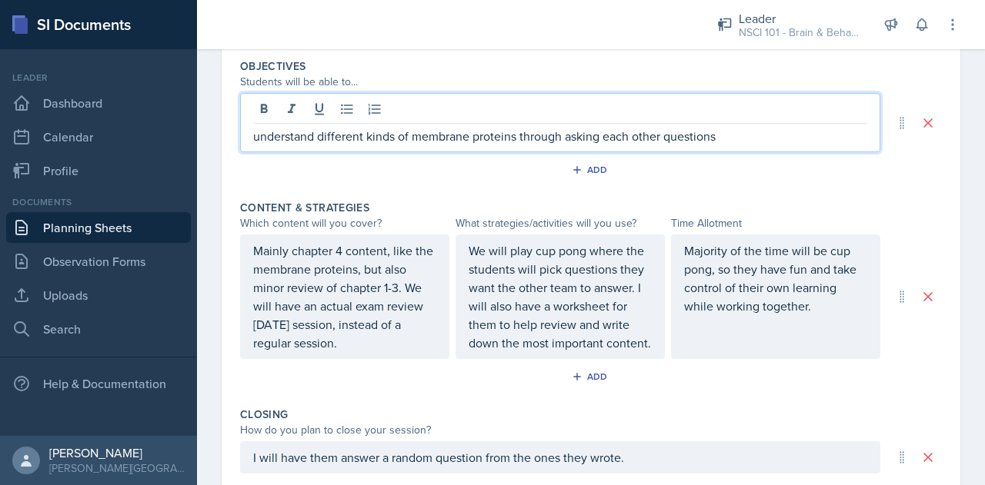
click at [721, 132] on p "understand different kinds of membrane proteins through asking each other quest…" at bounding box center [560, 136] width 614 height 18
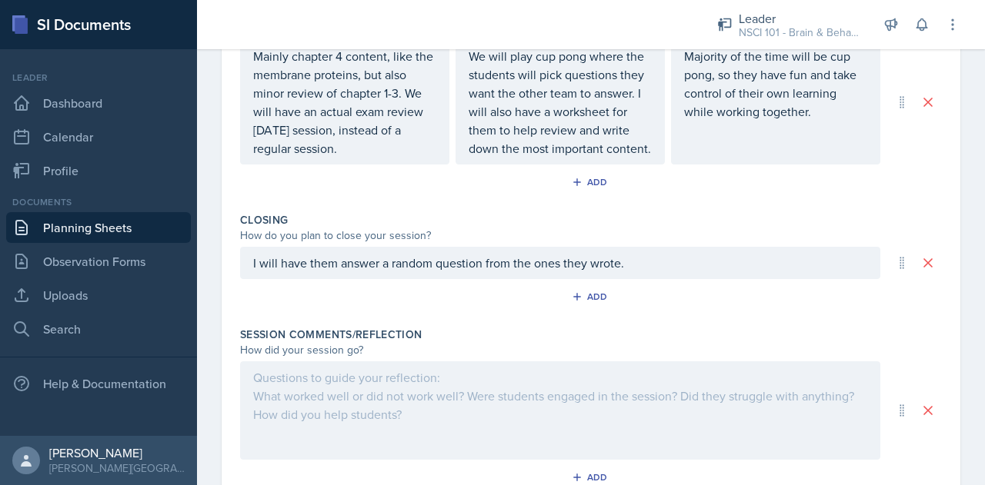
scroll to position [730, 0]
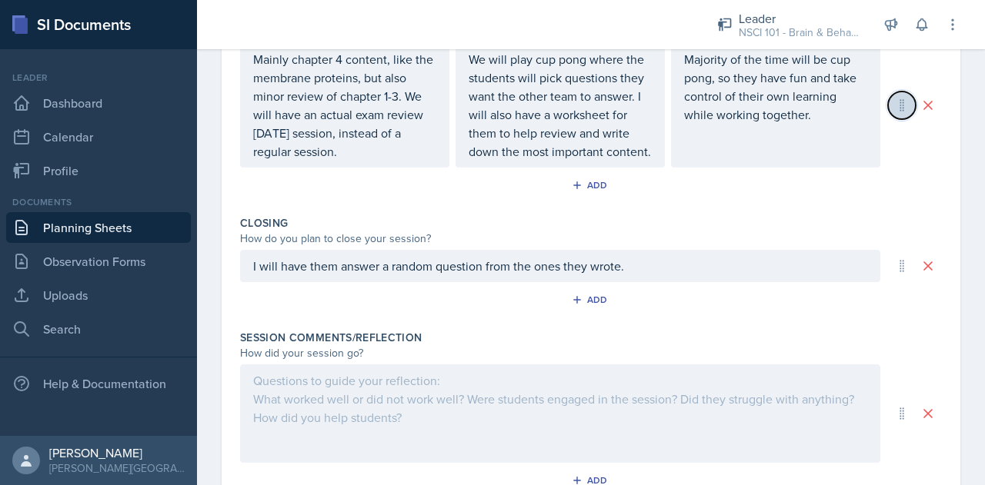
click at [900, 112] on icon at bounding box center [902, 106] width 4 height 12
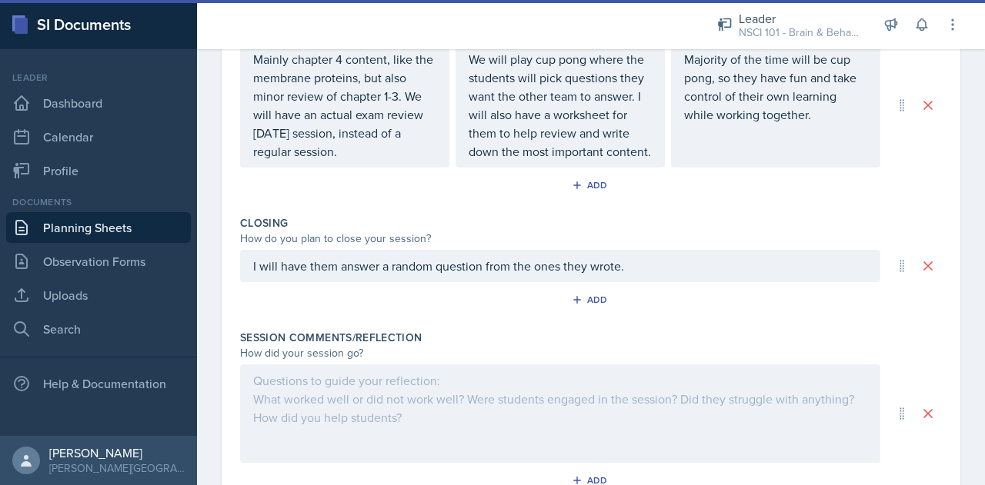
click at [785, 231] on div "Closing" at bounding box center [590, 222] width 701 height 15
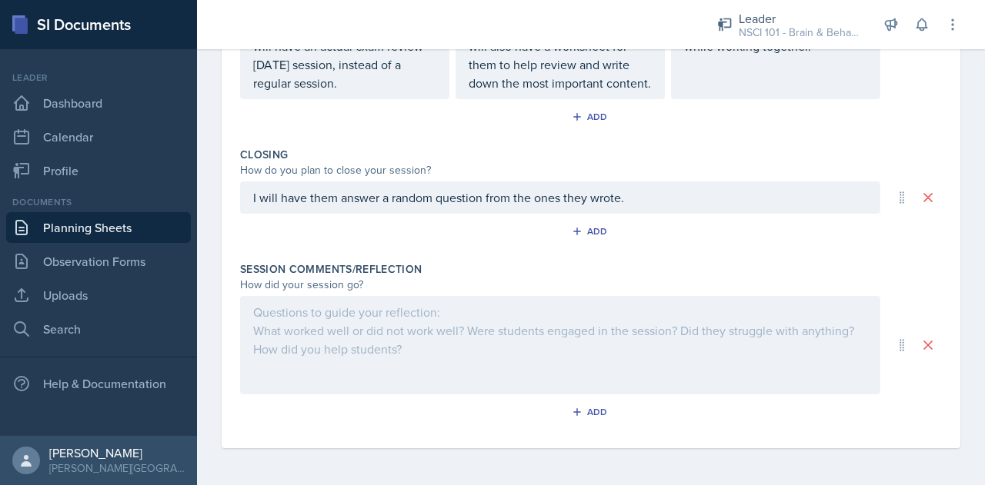
scroll to position [0, 0]
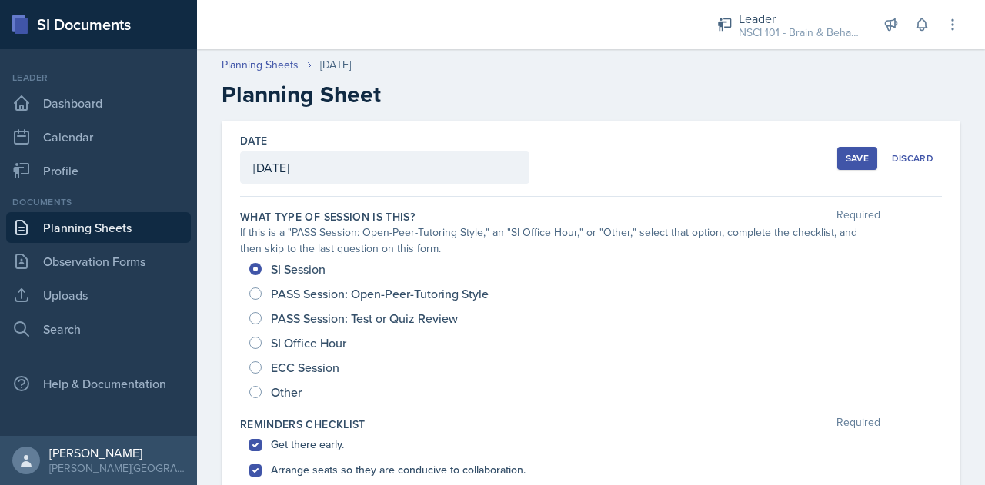
click at [843, 169] on div "Save Discard" at bounding box center [889, 158] width 105 height 35
click at [845, 165] on button "Save" at bounding box center [857, 158] width 40 height 23
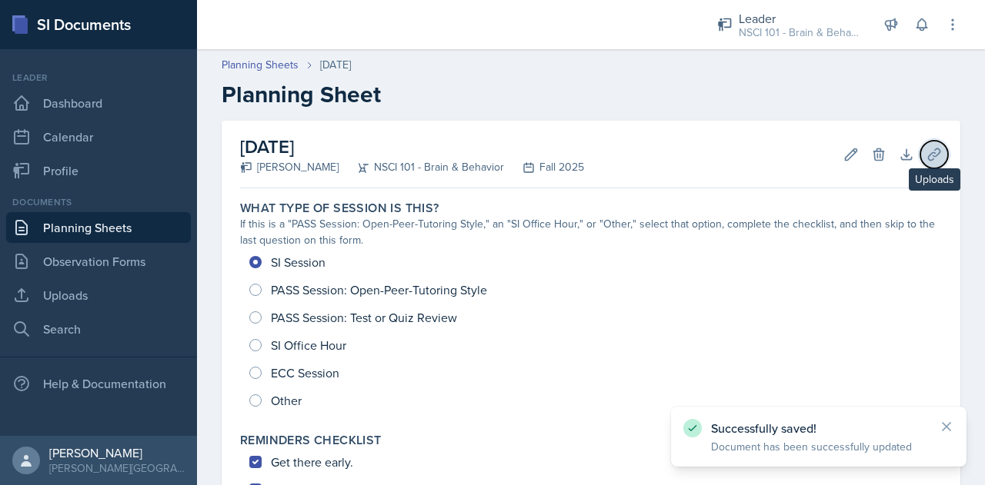
click at [927, 151] on icon at bounding box center [933, 154] width 15 height 15
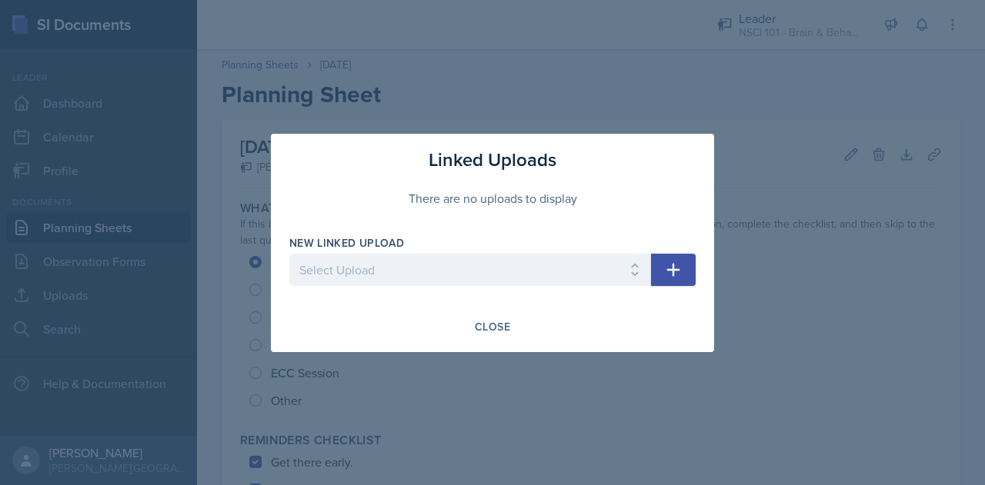
click at [582, 253] on div "New Linked Upload Select Upload NSCI 101 Chapter 2 WS Kahoot for NSCI 101 Chapt…" at bounding box center [470, 268] width 362 height 66
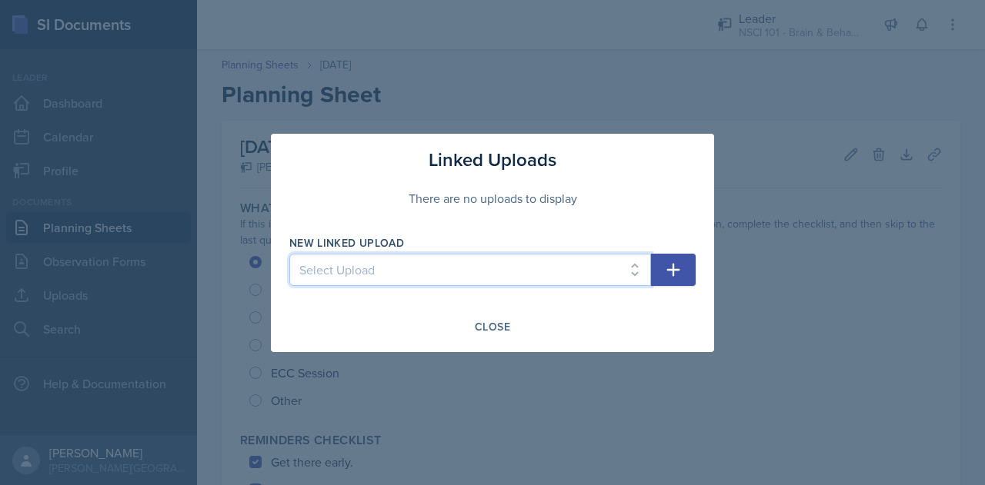
click at [583, 261] on select "Select Upload NSCI 101 Chapter 2 WS Kahoot for NSCI 101 Chapter 3 NSCI 101 Chap…" at bounding box center [470, 270] width 362 height 32
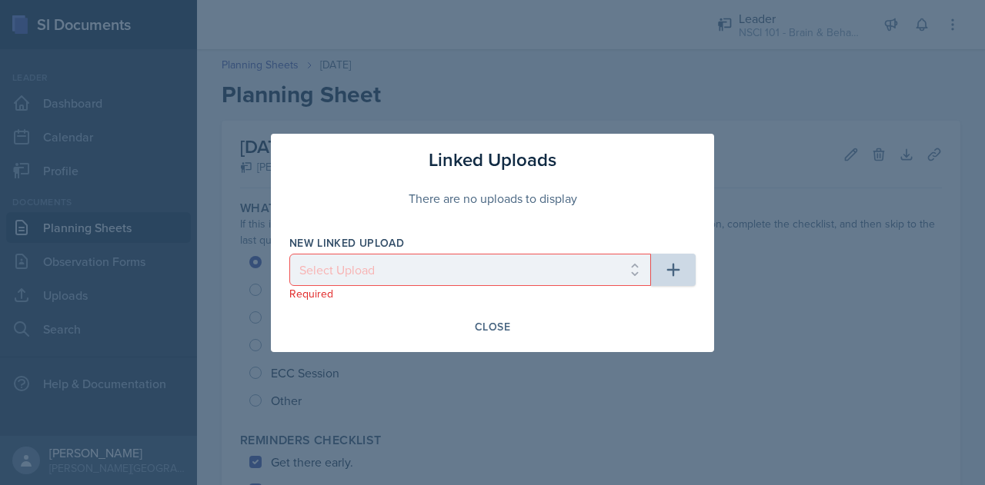
click at [690, 330] on div "Close" at bounding box center [492, 327] width 406 height 26
click at [492, 330] on div "Close" at bounding box center [492, 327] width 35 height 12
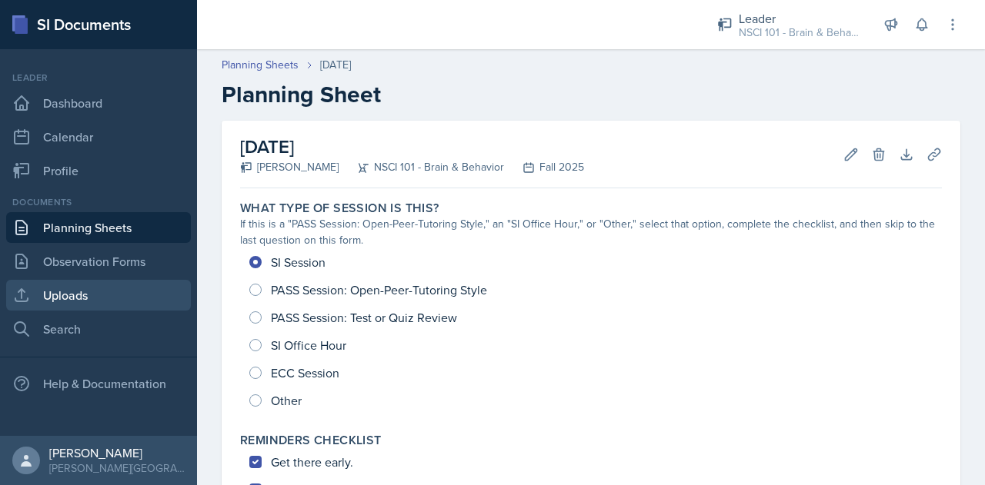
click at [55, 298] on link "Uploads" at bounding box center [98, 295] width 185 height 31
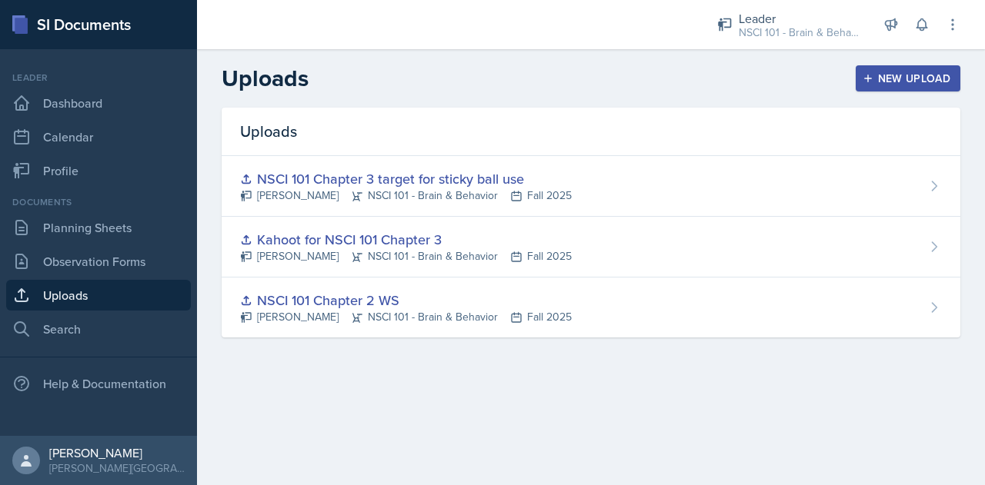
click at [911, 84] on div "New Upload" at bounding box center [907, 78] width 85 height 12
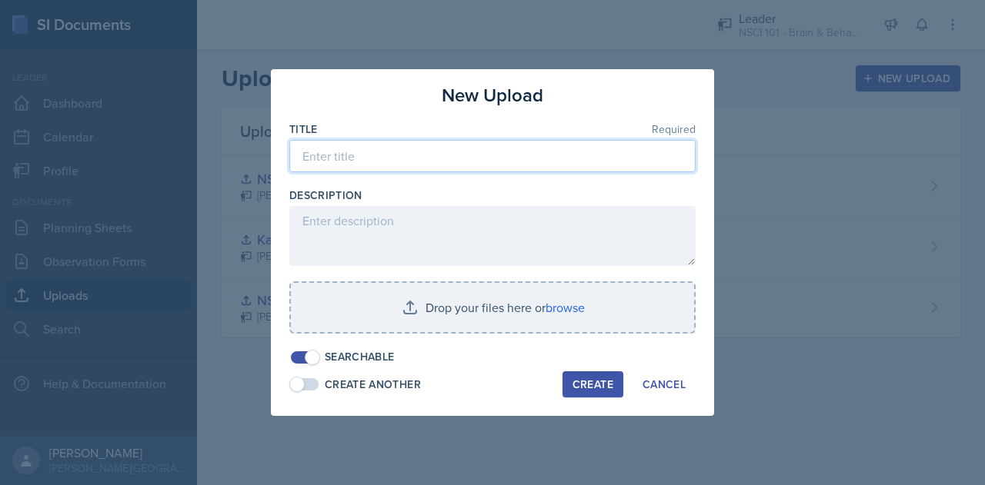
click at [335, 158] on input at bounding box center [492, 156] width 406 height 32
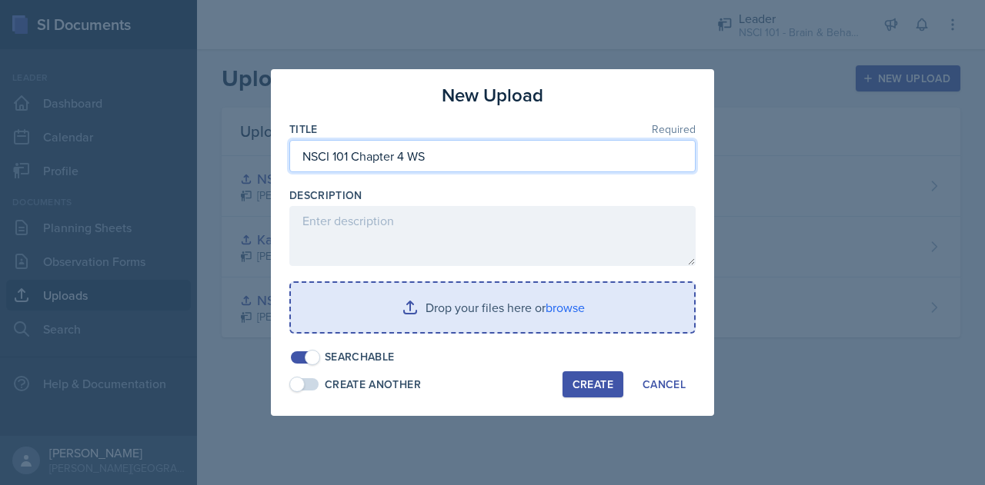
type input "NSCI 101 Chapter 4 WS"
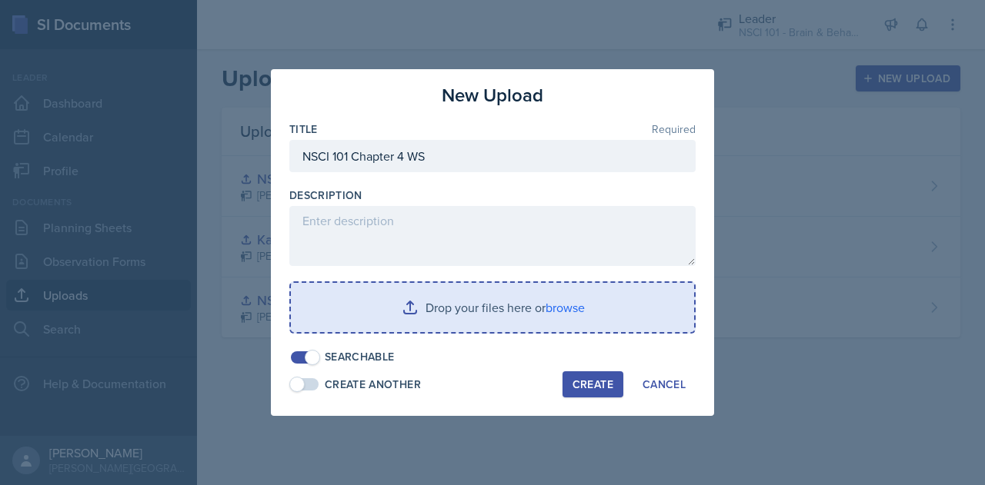
click at [457, 308] on input "file" at bounding box center [492, 307] width 403 height 49
click at [413, 319] on input "file" at bounding box center [492, 307] width 403 height 49
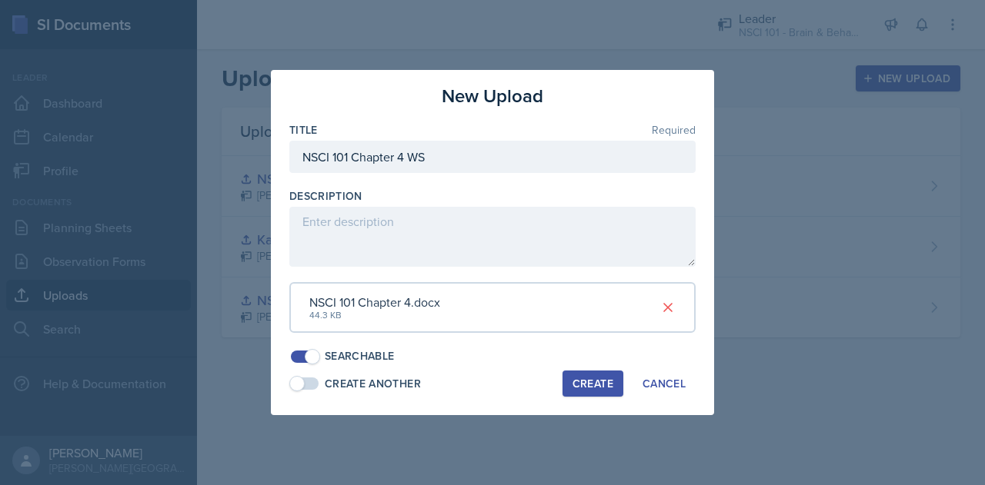
click at [591, 378] on div "Create" at bounding box center [592, 384] width 41 height 12
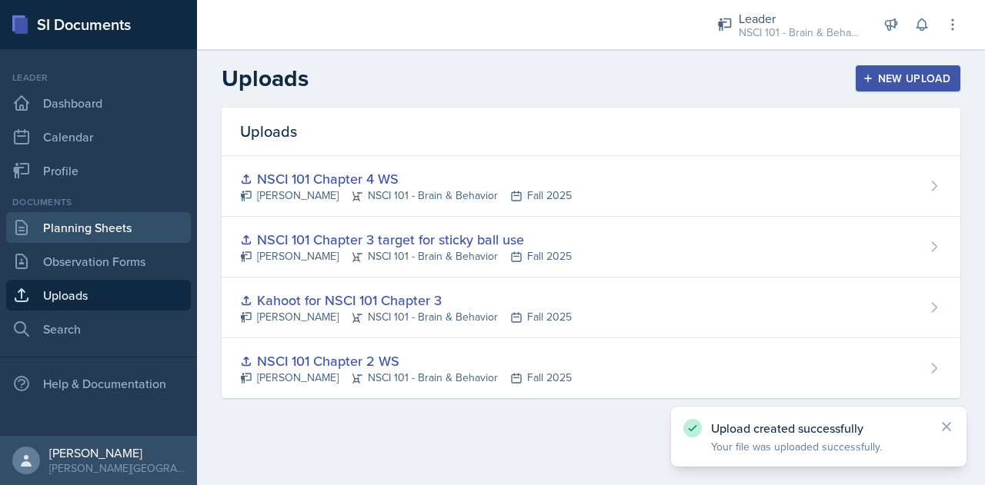
click at [135, 232] on link "Planning Sheets" at bounding box center [98, 227] width 185 height 31
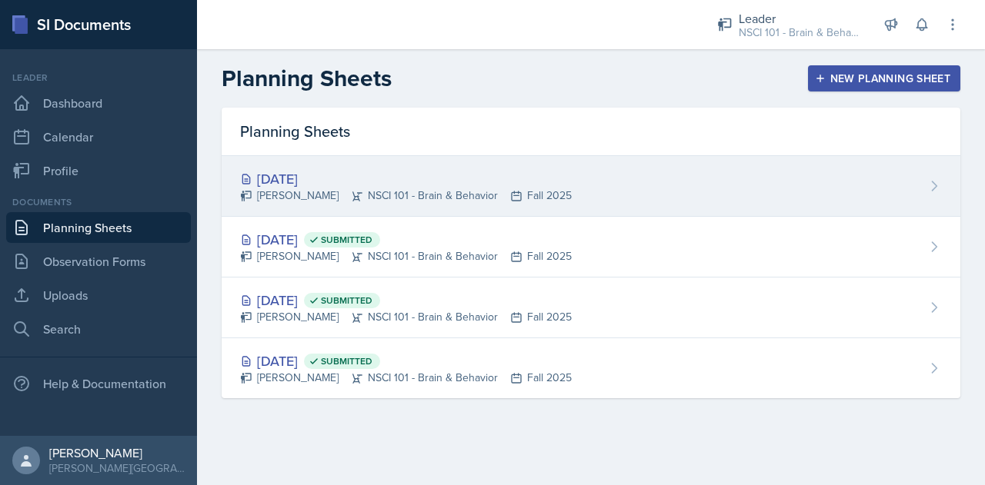
click at [638, 169] on div "[DATE] [GEOGRAPHIC_DATA][PERSON_NAME] NSCI 101 - Brain & Behavior Fall 2025" at bounding box center [591, 186] width 738 height 61
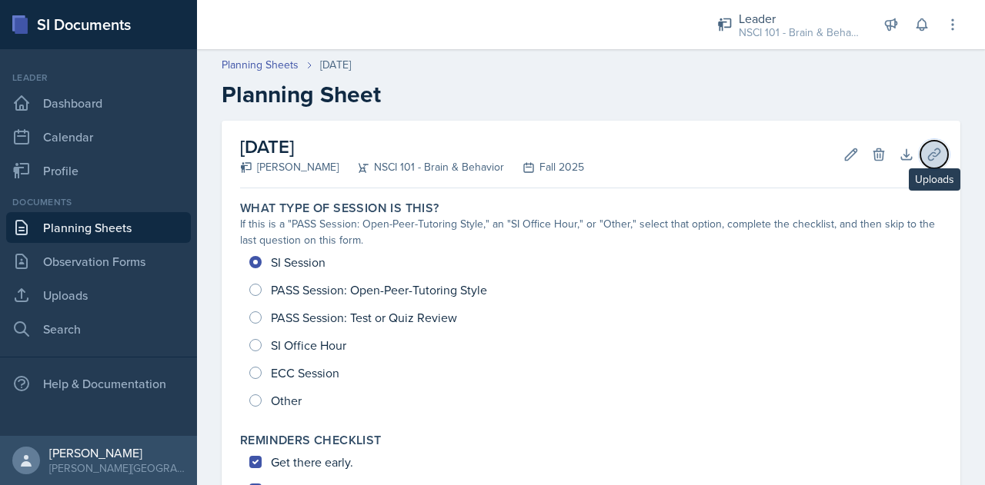
click at [928, 151] on icon at bounding box center [933, 154] width 15 height 15
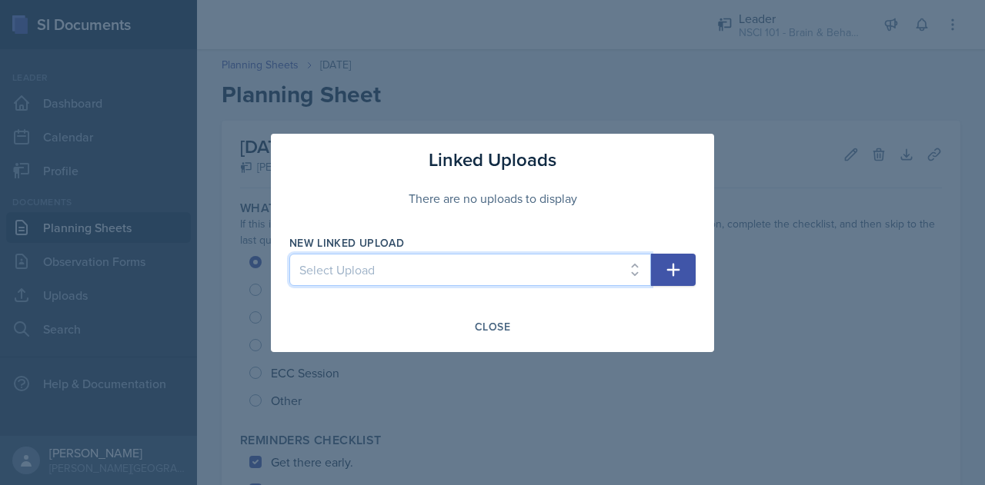
click at [571, 275] on select "Select Upload NSCI 101 Chapter 2 WS Kahoot for NSCI 101 Chapter 3 NSCI 101 Chap…" at bounding box center [470, 270] width 362 height 32
select select "76daddd3-d97f-49f4-8794-7defc425a1b1"
click at [289, 254] on select "Select Upload NSCI 101 Chapter 2 WS Kahoot for NSCI 101 Chapter 3 NSCI 101 Chap…" at bounding box center [470, 270] width 362 height 32
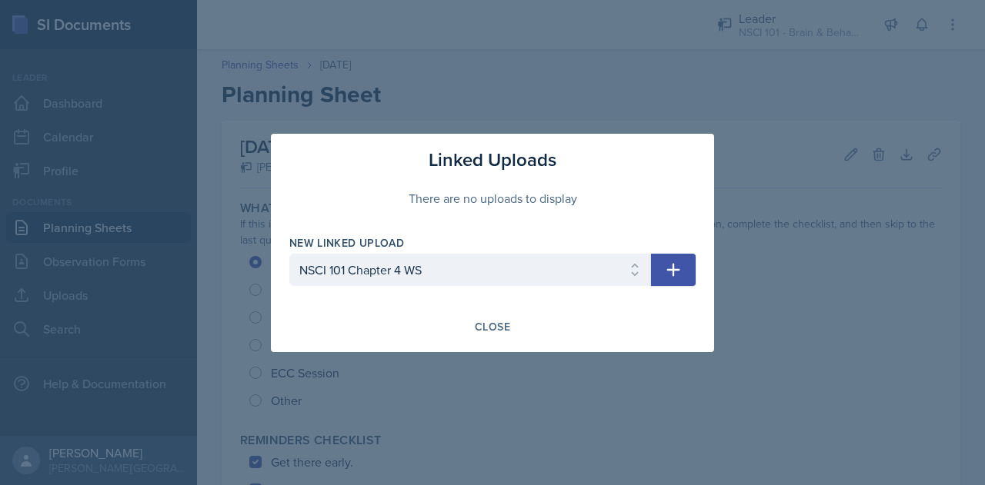
drag, startPoint x: 421, startPoint y: 401, endPoint x: 489, endPoint y: 366, distance: 76.7
click at [489, 366] on div at bounding box center [492, 242] width 985 height 485
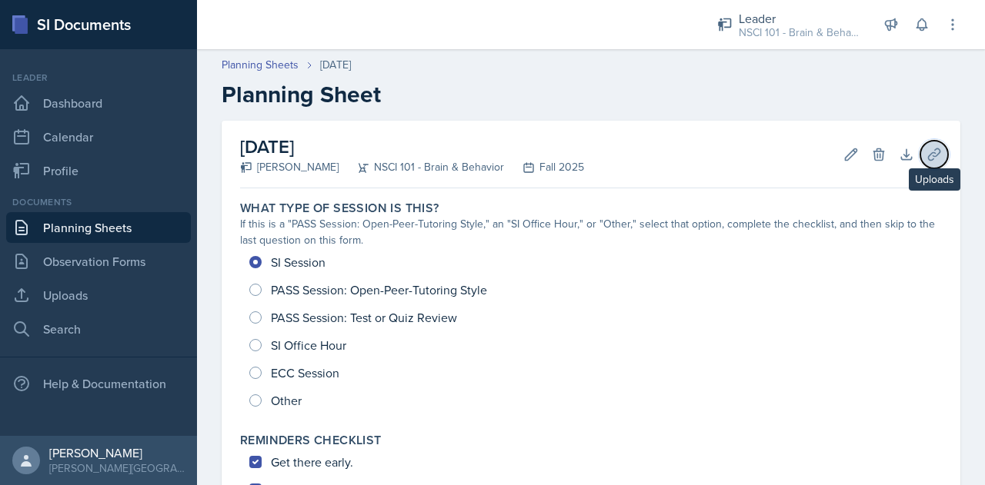
click at [928, 158] on icon at bounding box center [933, 154] width 15 height 15
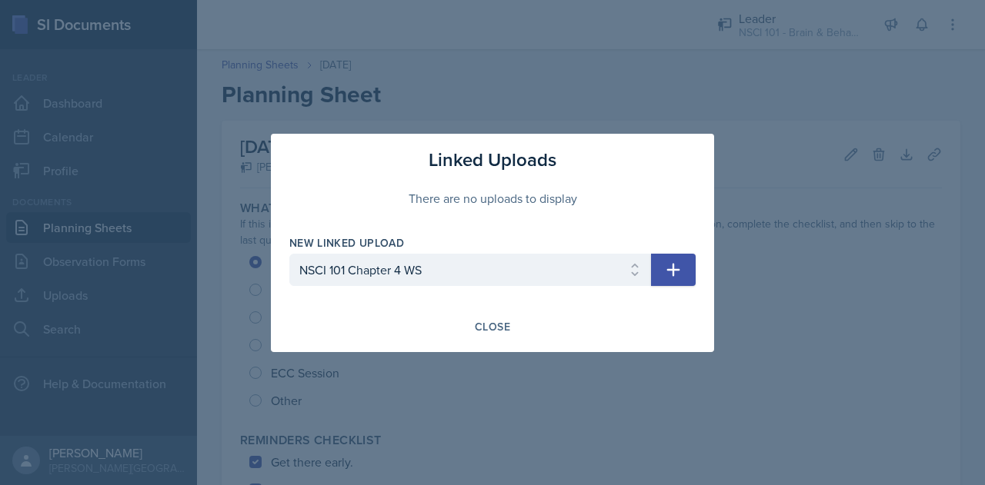
click at [673, 273] on icon "button" at bounding box center [673, 269] width 13 height 13
select select
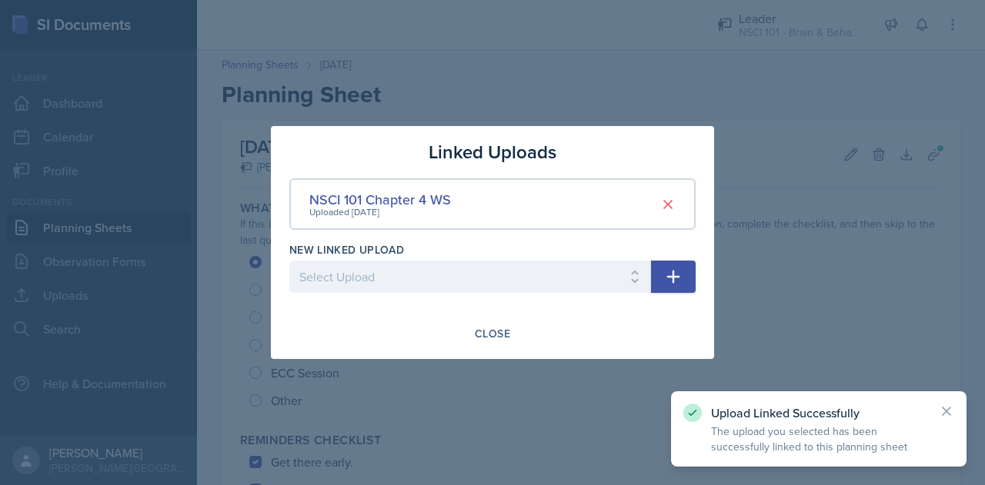
click at [805, 155] on div at bounding box center [492, 242] width 985 height 485
